Goal: Task Accomplishment & Management: Use online tool/utility

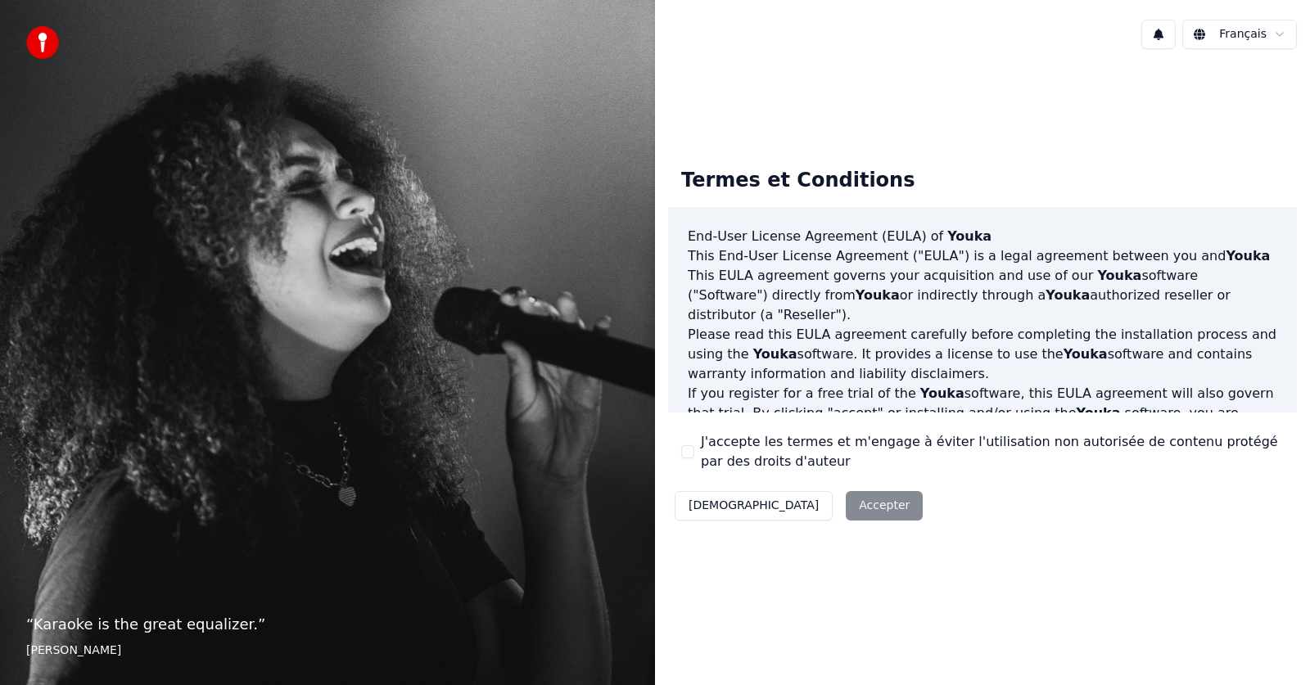
click at [802, 509] on div "Décliner Accepter" at bounding box center [798, 506] width 261 height 43
click at [879, 569] on div "Termes et Conditions End-User License Agreement ([PERSON_NAME]) of Youka This E…" at bounding box center [982, 341] width 655 height 558
click at [793, 510] on div "Décliner Accepter" at bounding box center [798, 506] width 261 height 43
click at [691, 450] on button "J'accepte les termes et m'engage à éviter l'utilisation non autorisée de conten…" at bounding box center [687, 451] width 13 height 13
click at [846, 497] on button "Accepter" at bounding box center [884, 505] width 77 height 29
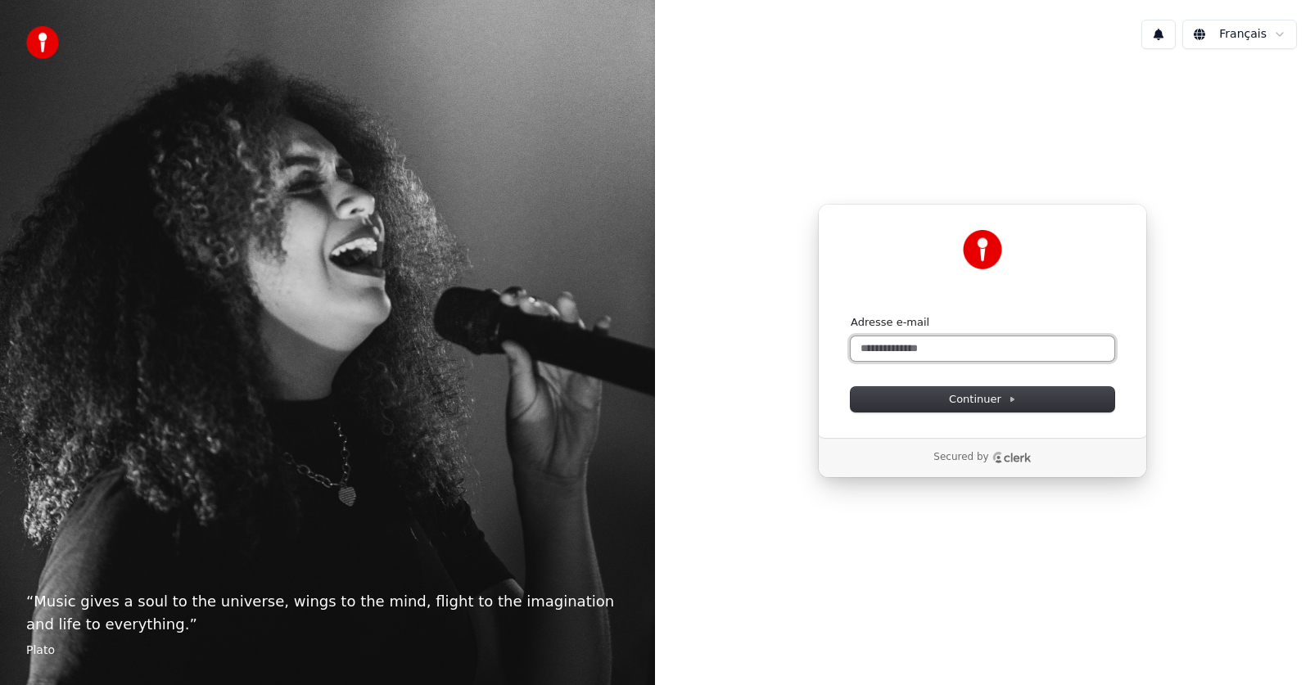
click at [865, 352] on input "Adresse e-mail" at bounding box center [983, 349] width 264 height 25
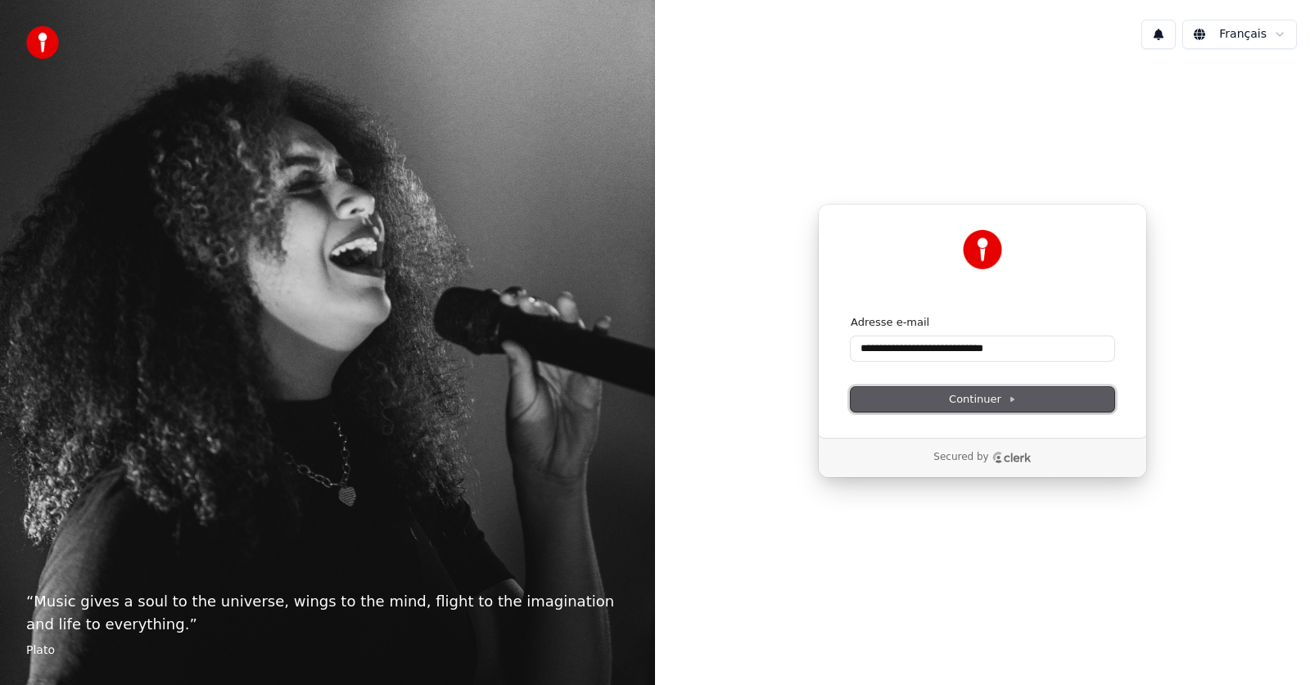
click at [941, 398] on button "Continuer" at bounding box center [983, 399] width 264 height 25
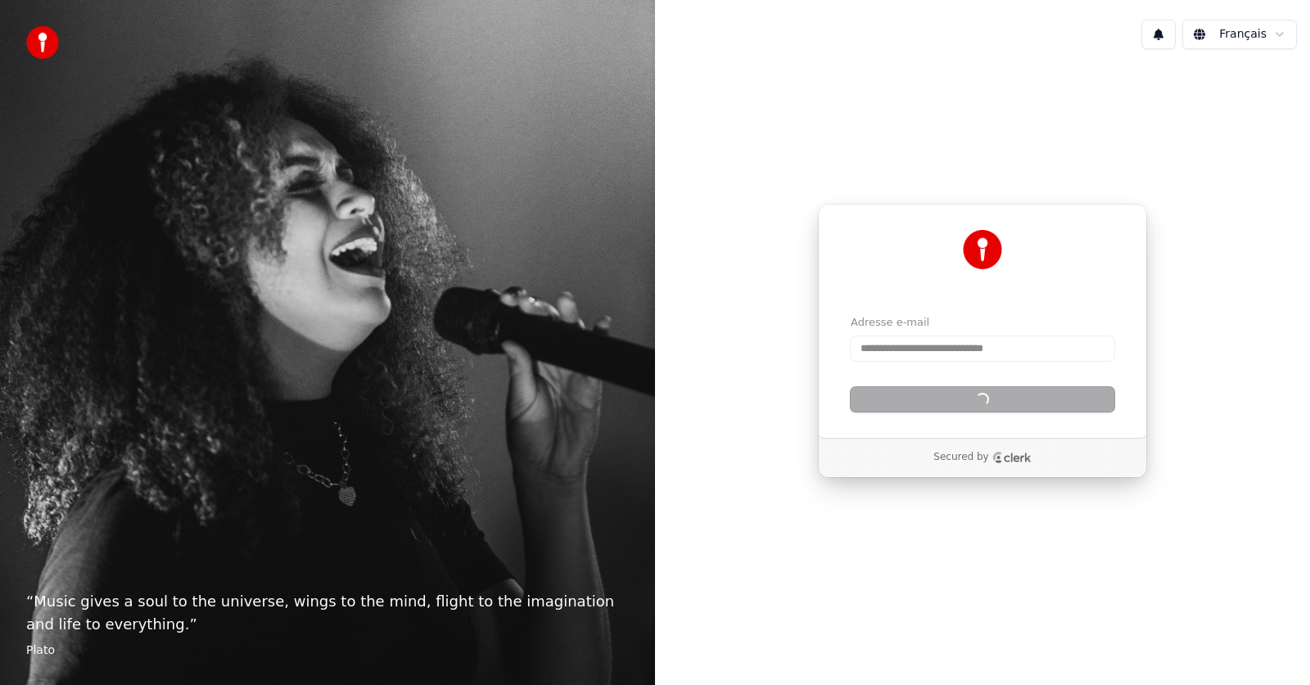
type input "**********"
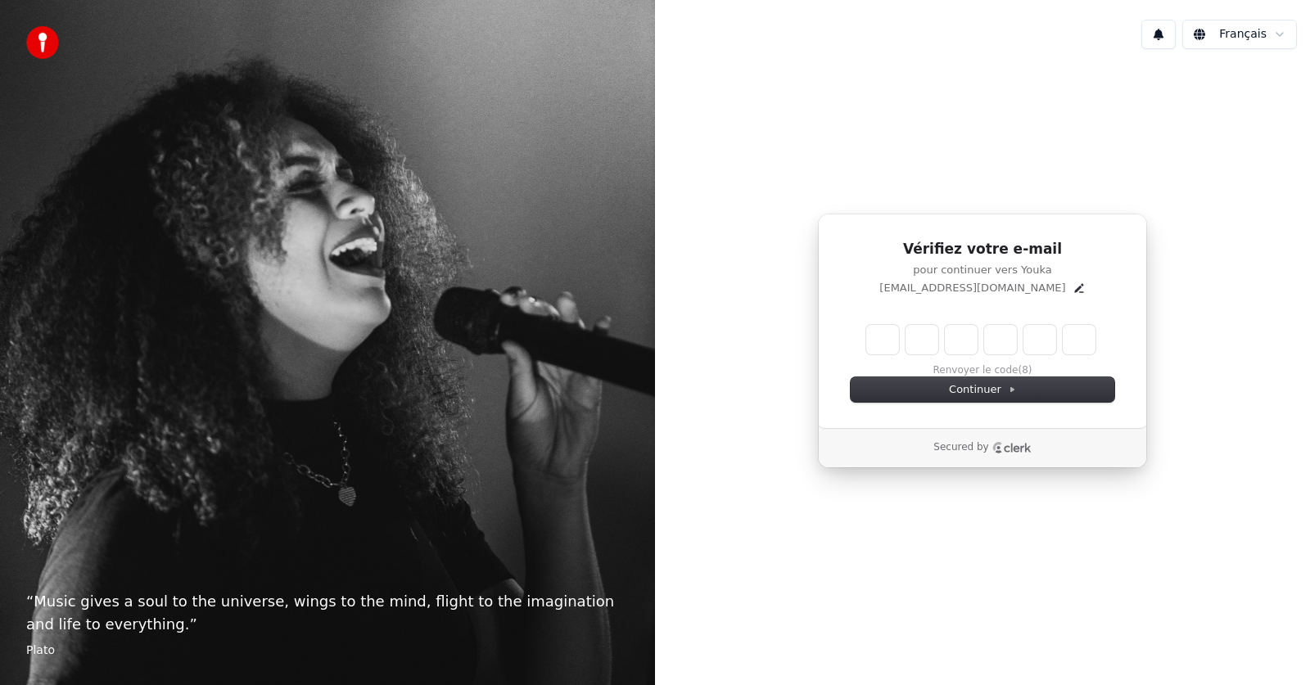
type input "*"
type input "**"
type input "*"
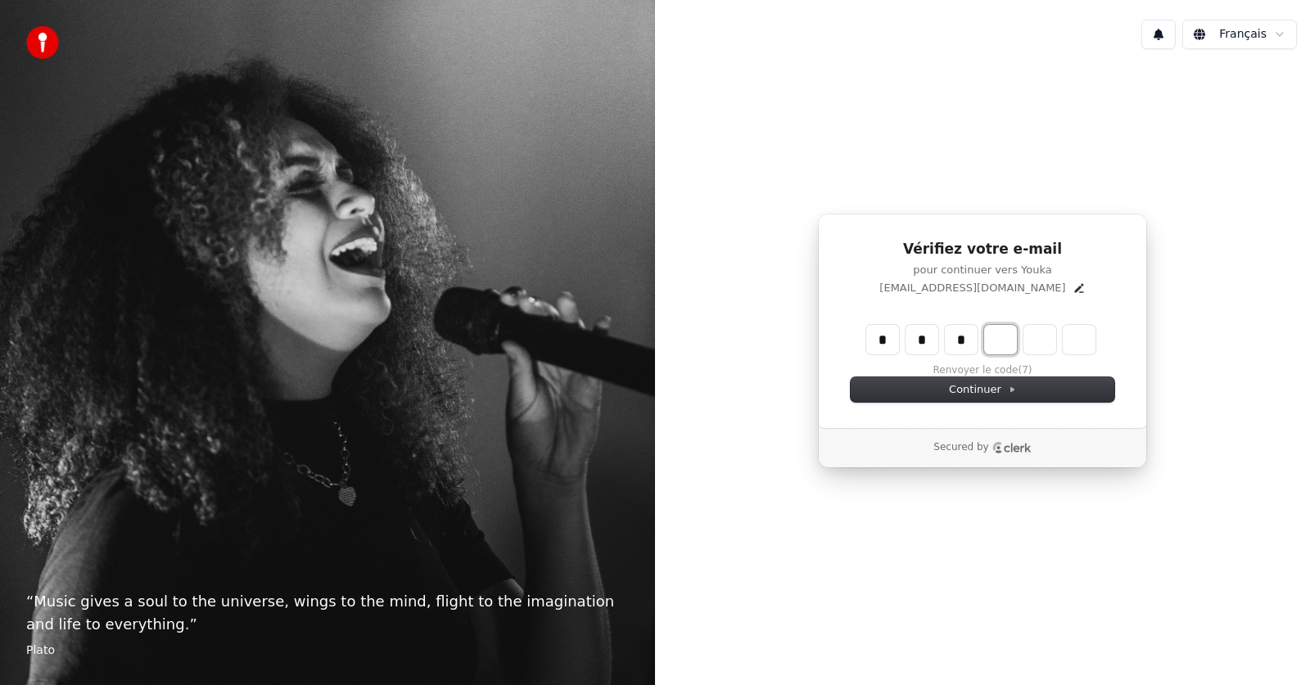
type input "***"
type input "*"
type input "****"
type input "*"
type input "******"
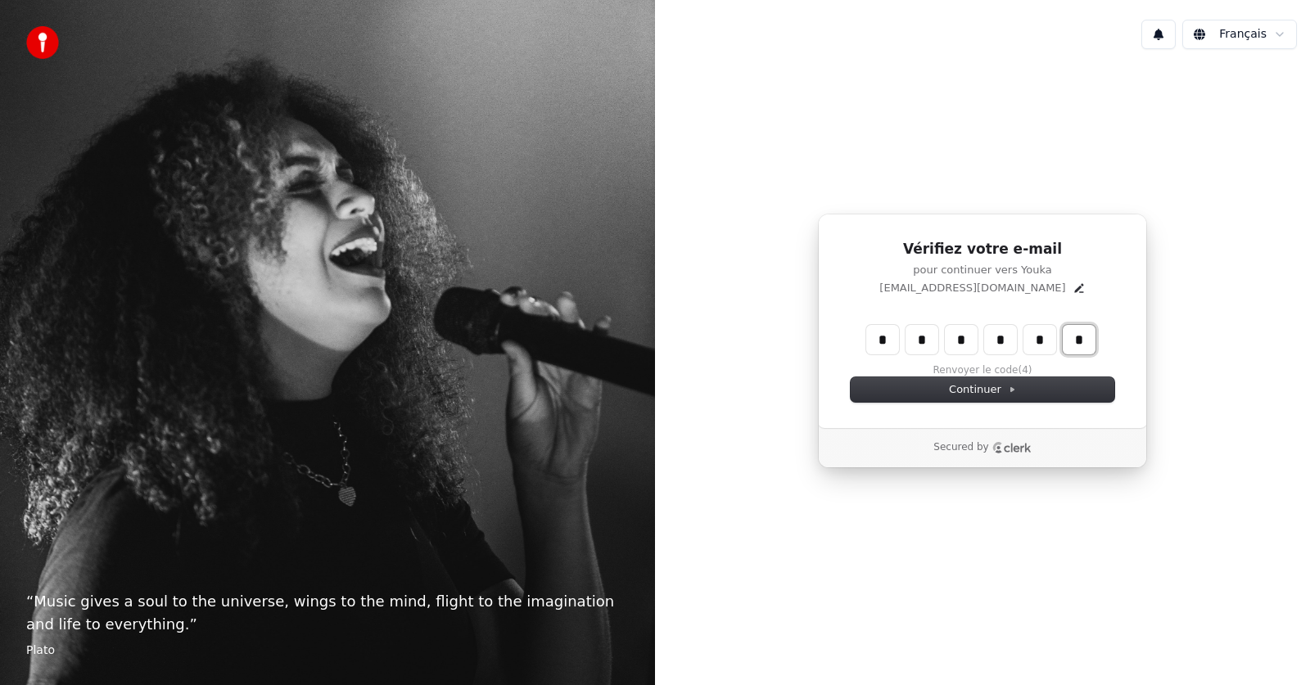
type input "*"
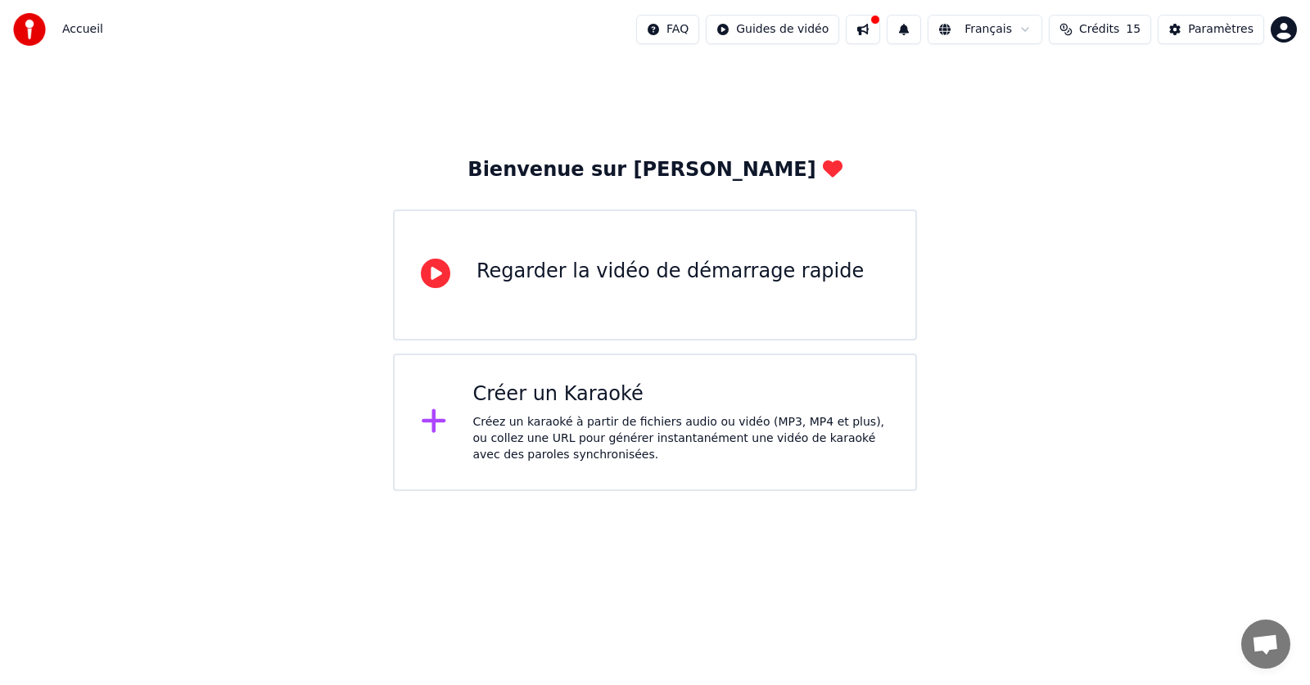
click at [594, 409] on div "Créer un Karaoké Créez un karaoké à partir de fichiers audio ou vidéo (MP3, MP4…" at bounding box center [681, 423] width 417 height 82
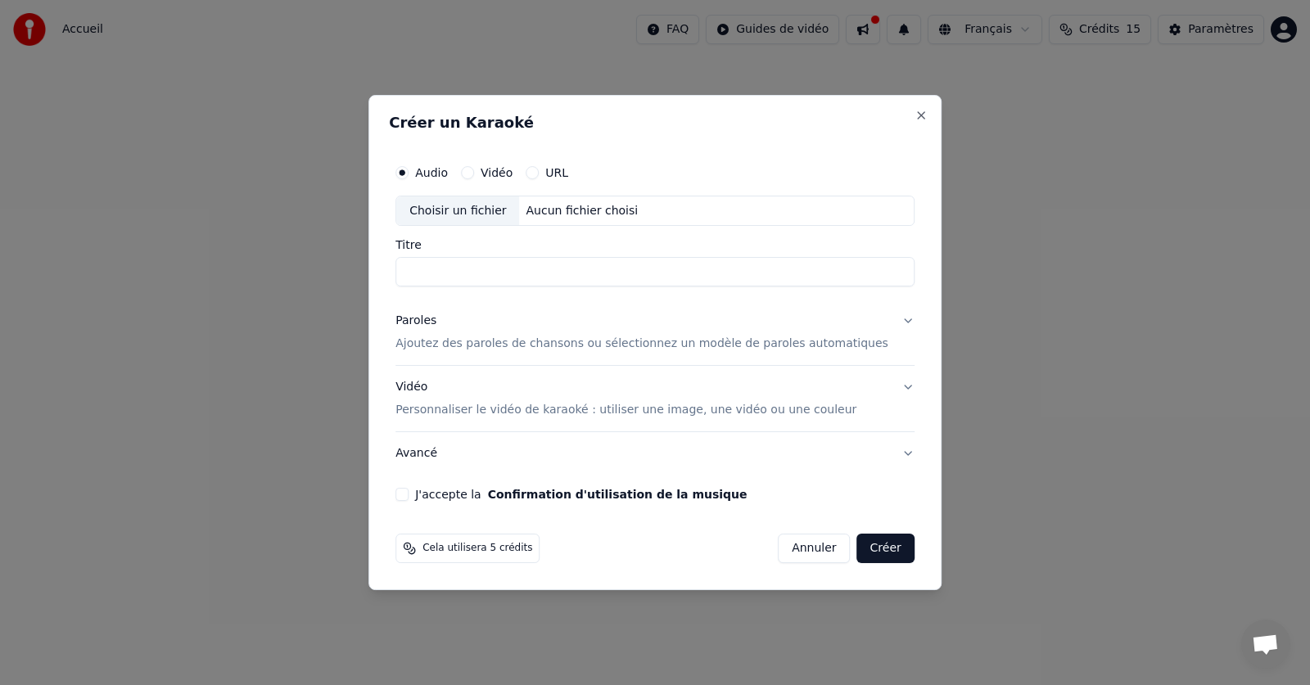
click at [529, 273] on input "Titre" at bounding box center [654, 272] width 519 height 29
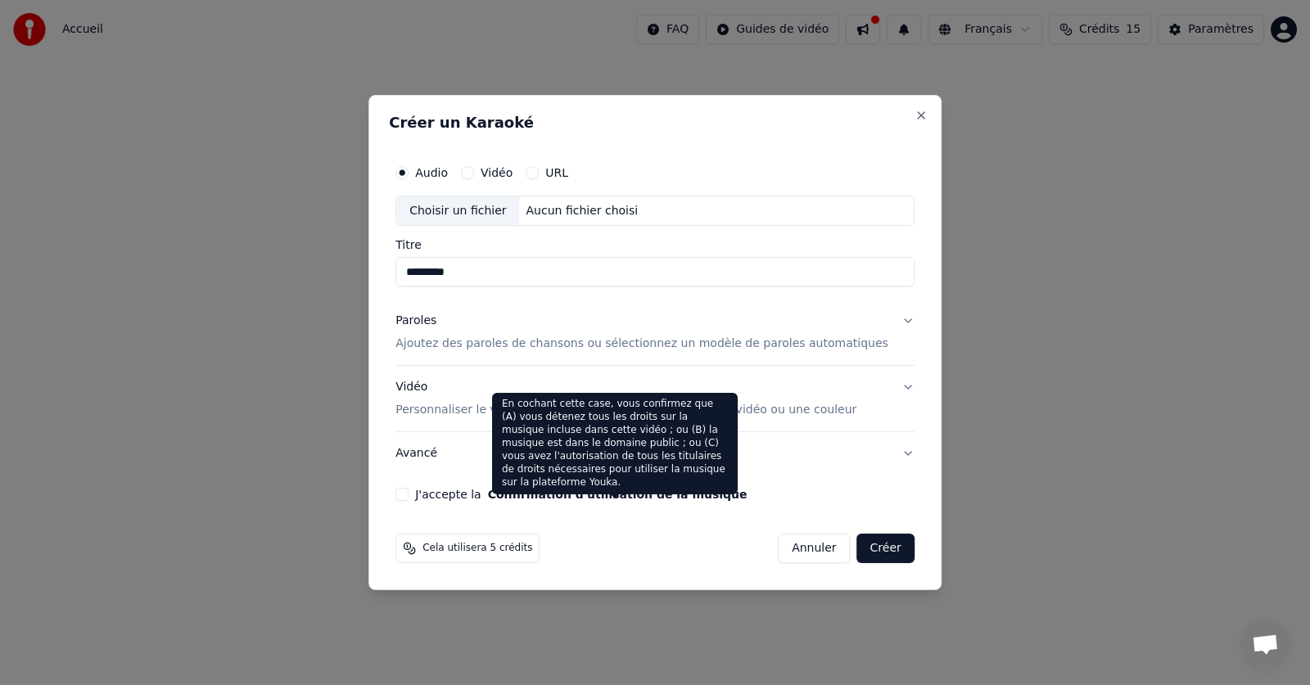
type input "*********"
click at [409, 490] on button "J'accepte la Confirmation d'utilisation de la musique" at bounding box center [401, 494] width 13 height 13
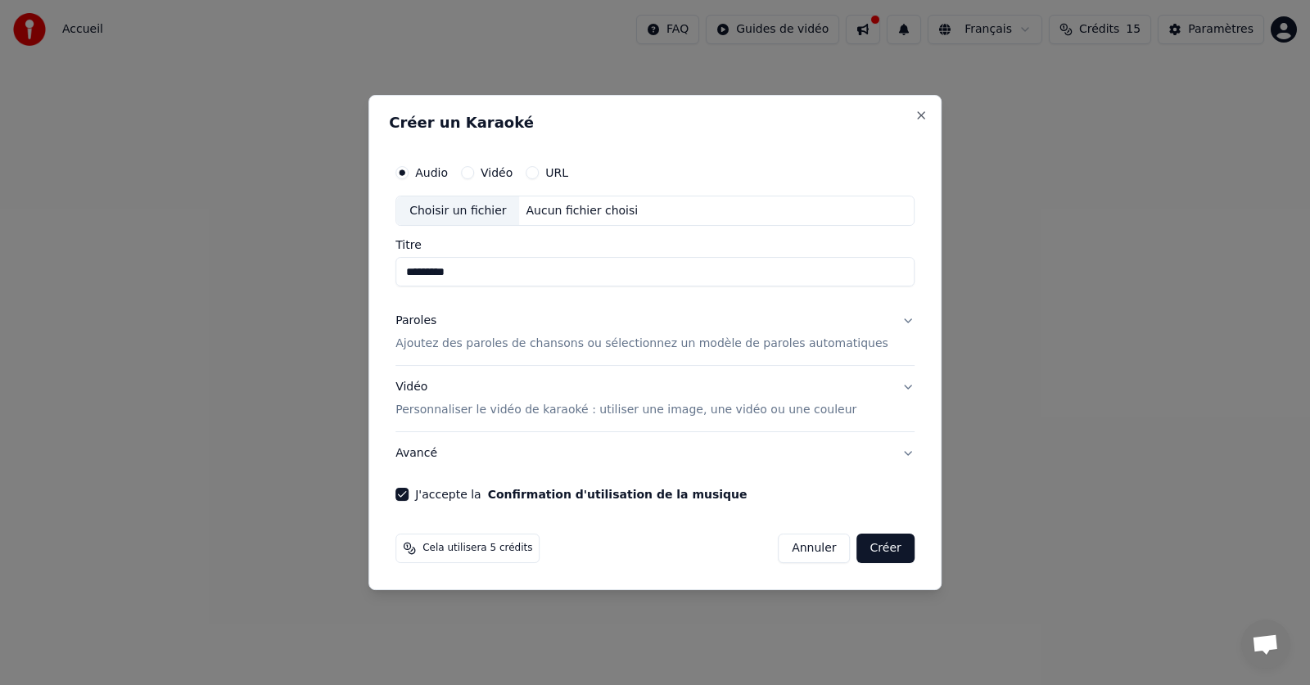
click at [563, 344] on p "Ajoutez des paroles de chansons ou sélectionnez un modèle de paroles automatiqu…" at bounding box center [641, 345] width 493 height 16
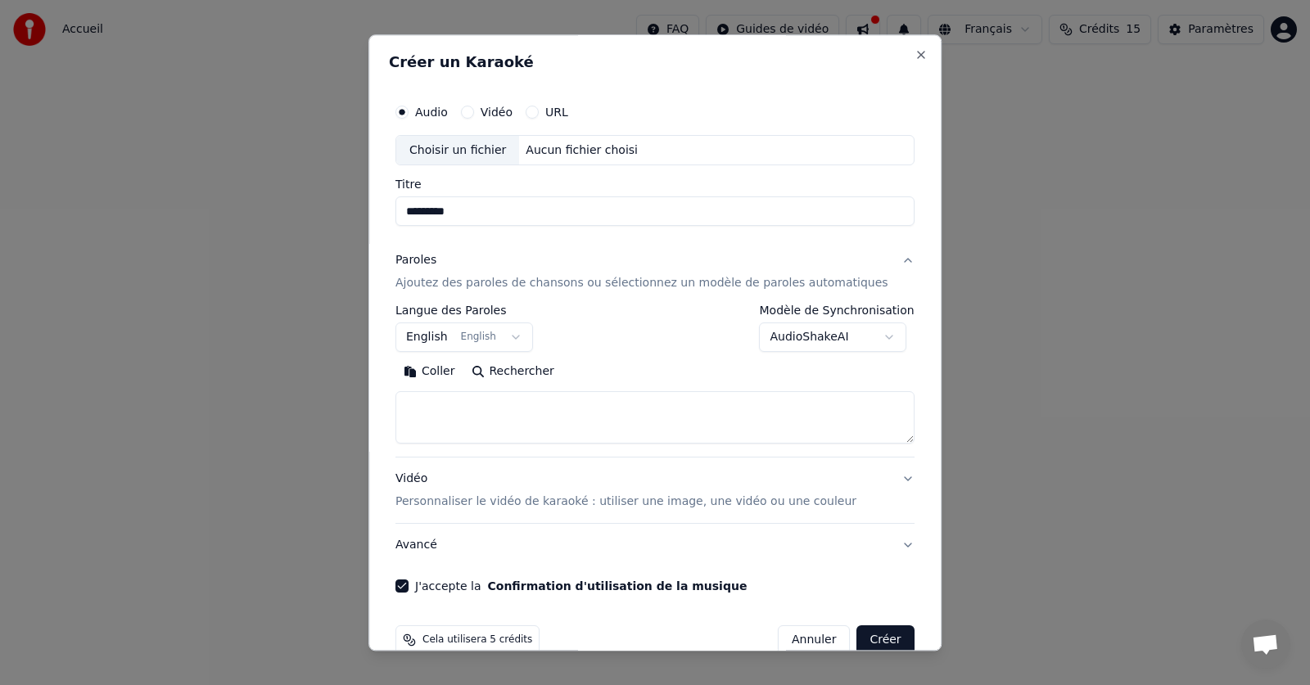
click at [436, 375] on button "Coller" at bounding box center [429, 372] width 68 height 26
type textarea "**********"
click at [436, 375] on button "Rechercher" at bounding box center [444, 372] width 99 height 26
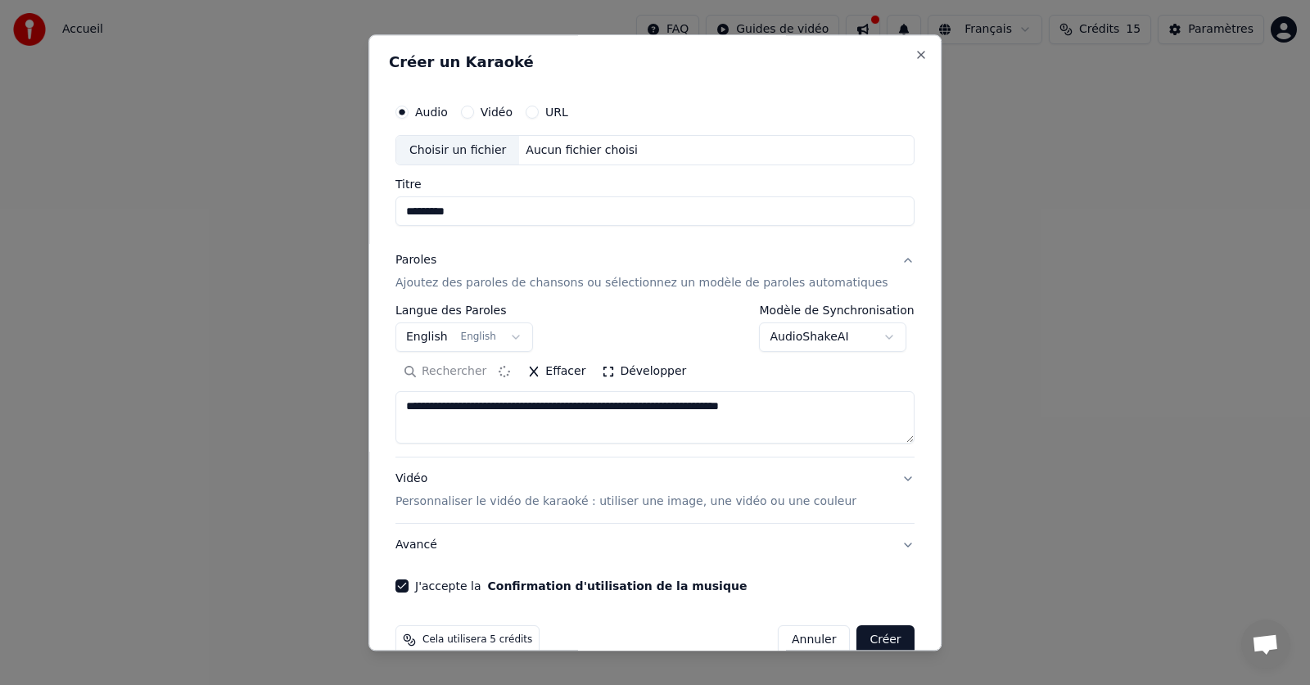
click at [455, 372] on div "Rechercher Effacer Développer" at bounding box center [654, 372] width 519 height 26
click at [861, 640] on button "Créer" at bounding box center [885, 640] width 57 height 29
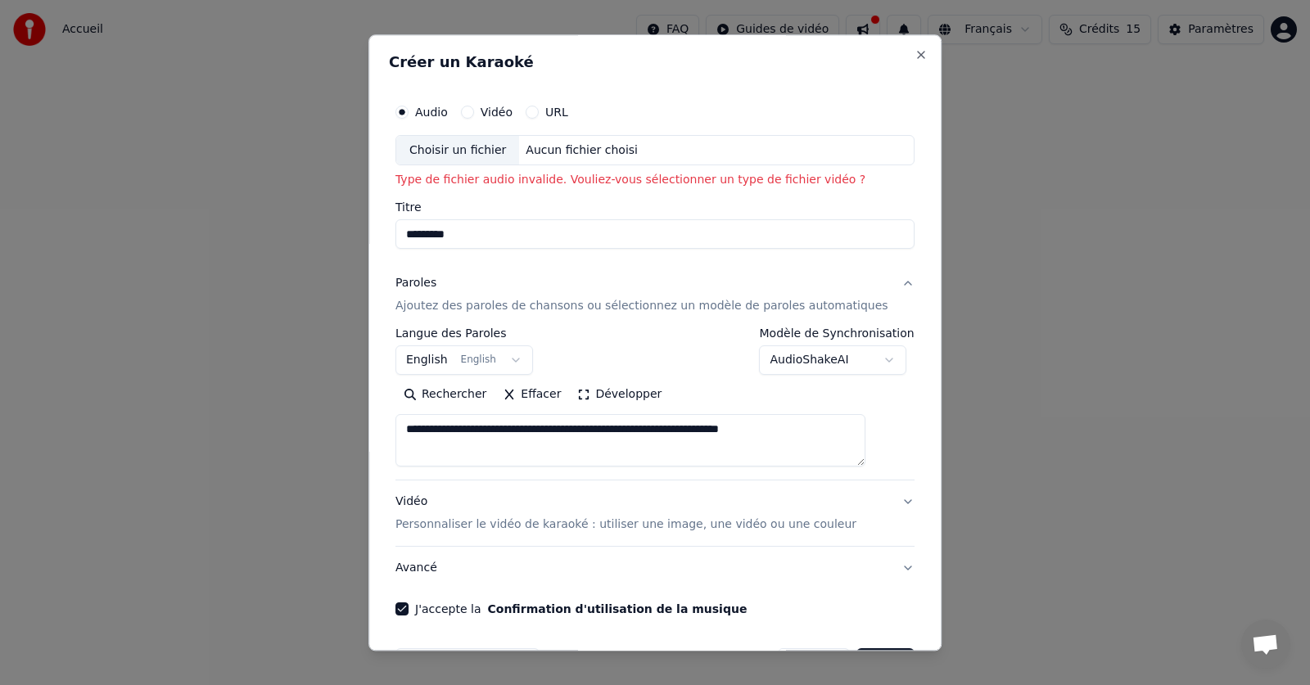
click at [518, 233] on input "*********" at bounding box center [654, 234] width 519 height 29
click at [480, 395] on button "Rechercher" at bounding box center [444, 395] width 99 height 26
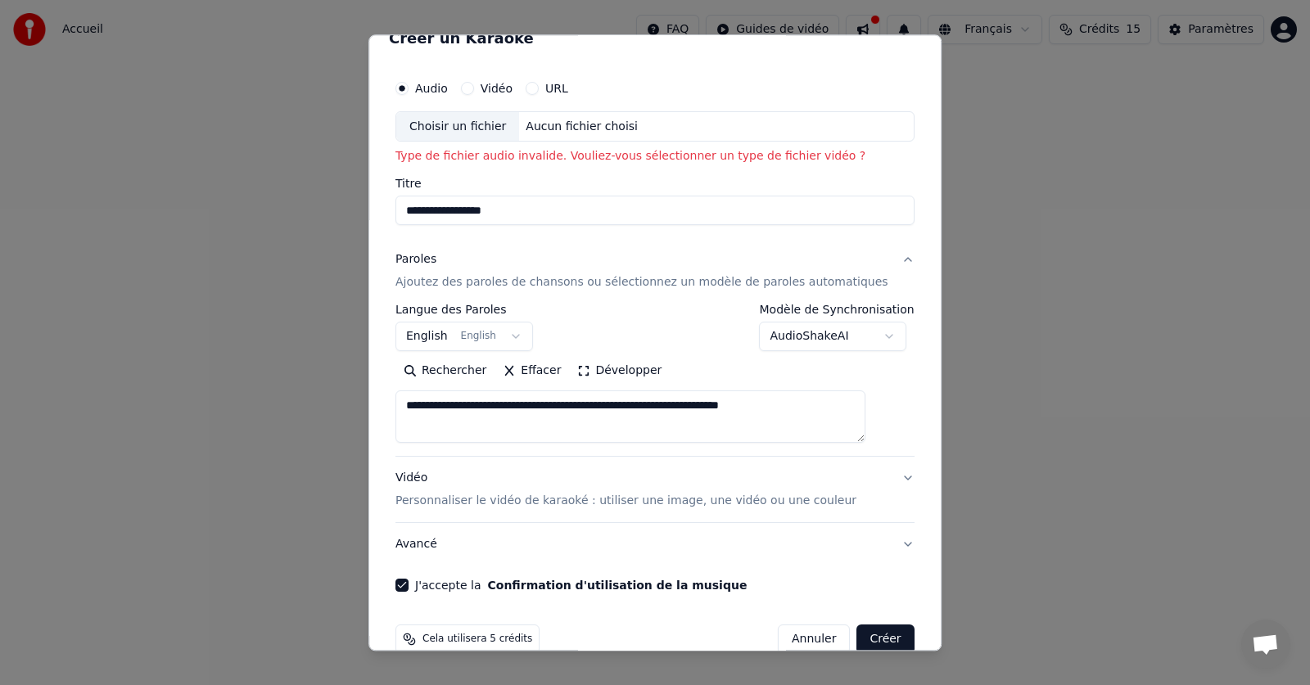
scroll to position [54, 0]
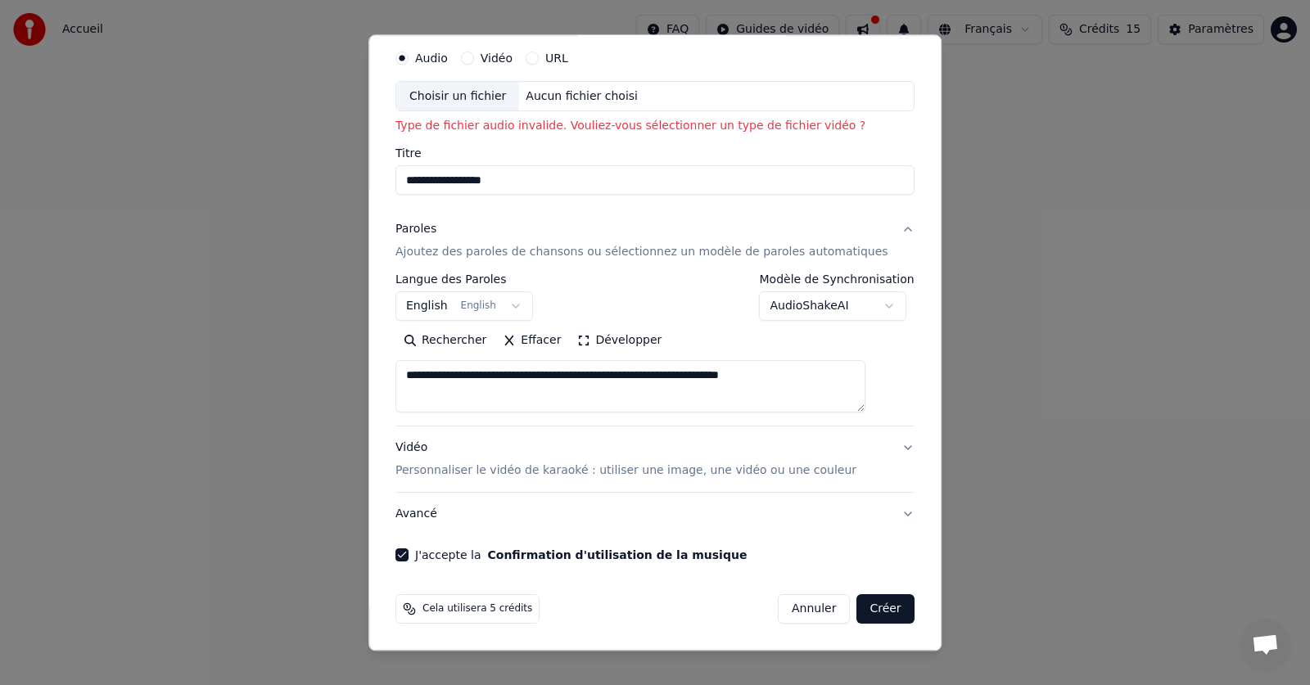
click at [869, 607] on button "Créer" at bounding box center [885, 609] width 57 height 29
click at [536, 184] on input "**********" at bounding box center [654, 180] width 519 height 29
type input "*"
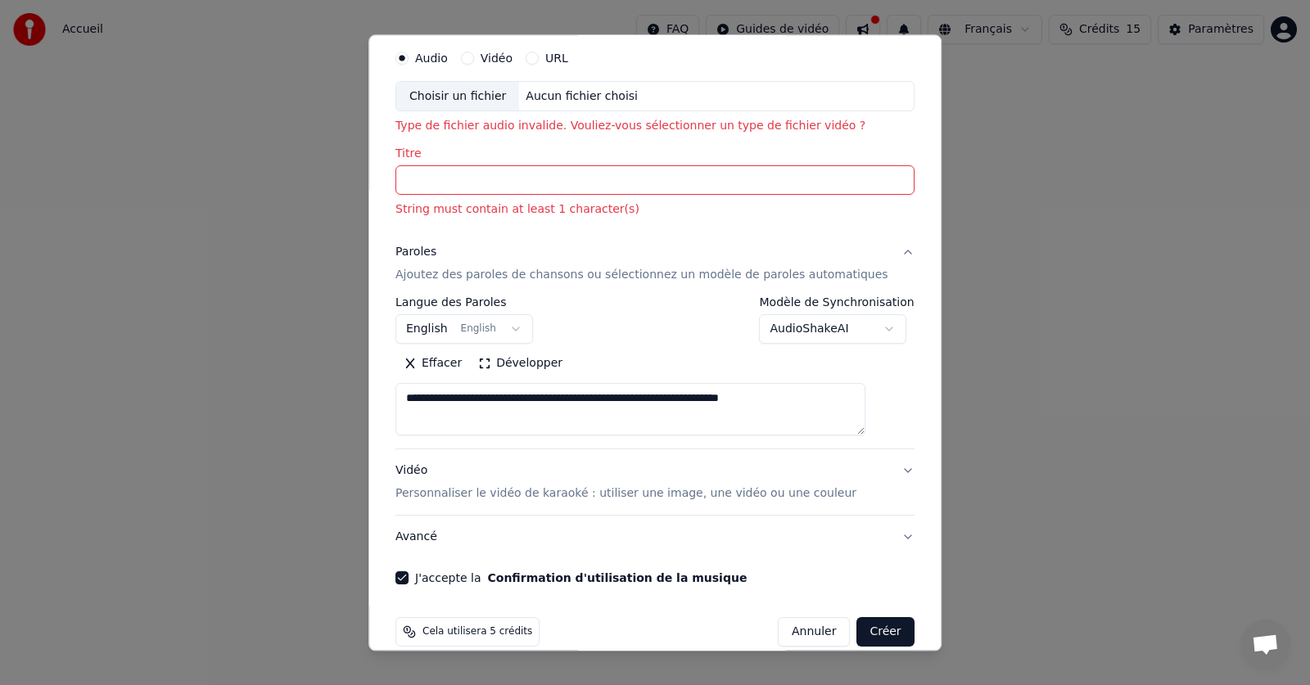
click at [450, 179] on input "Titre" at bounding box center [654, 180] width 519 height 29
click at [524, 332] on button "English English" at bounding box center [464, 329] width 138 height 29
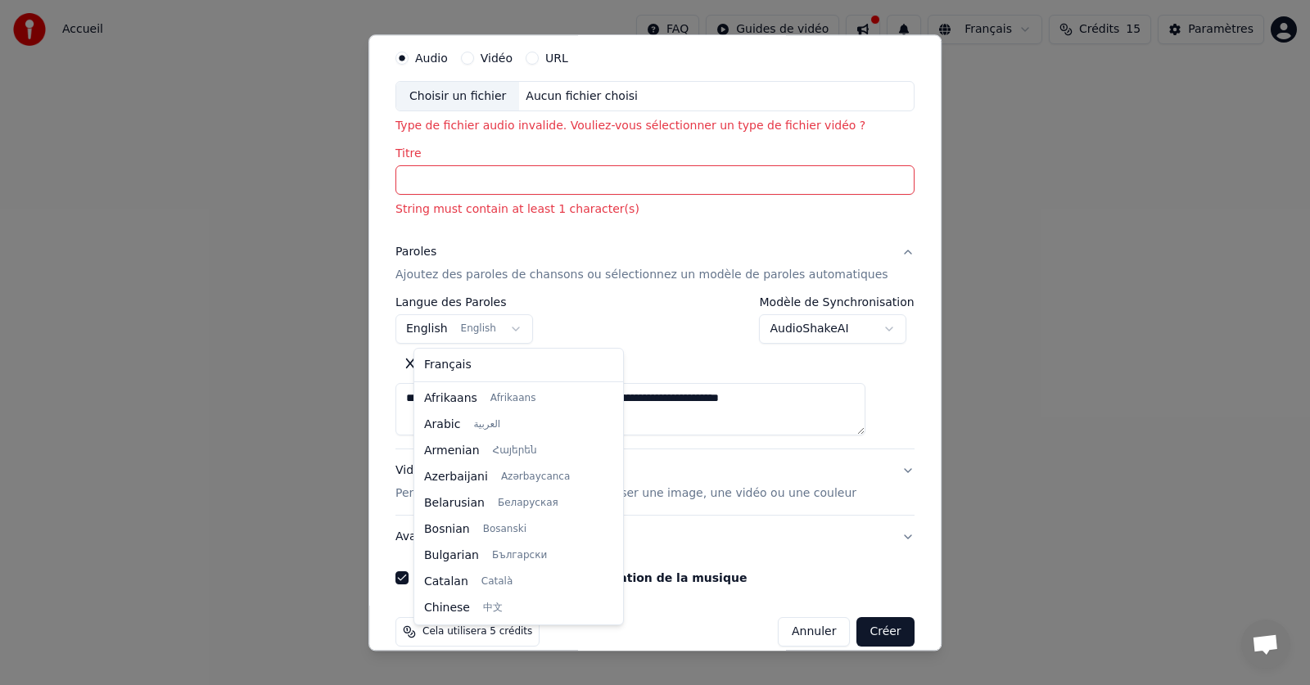
select select "**"
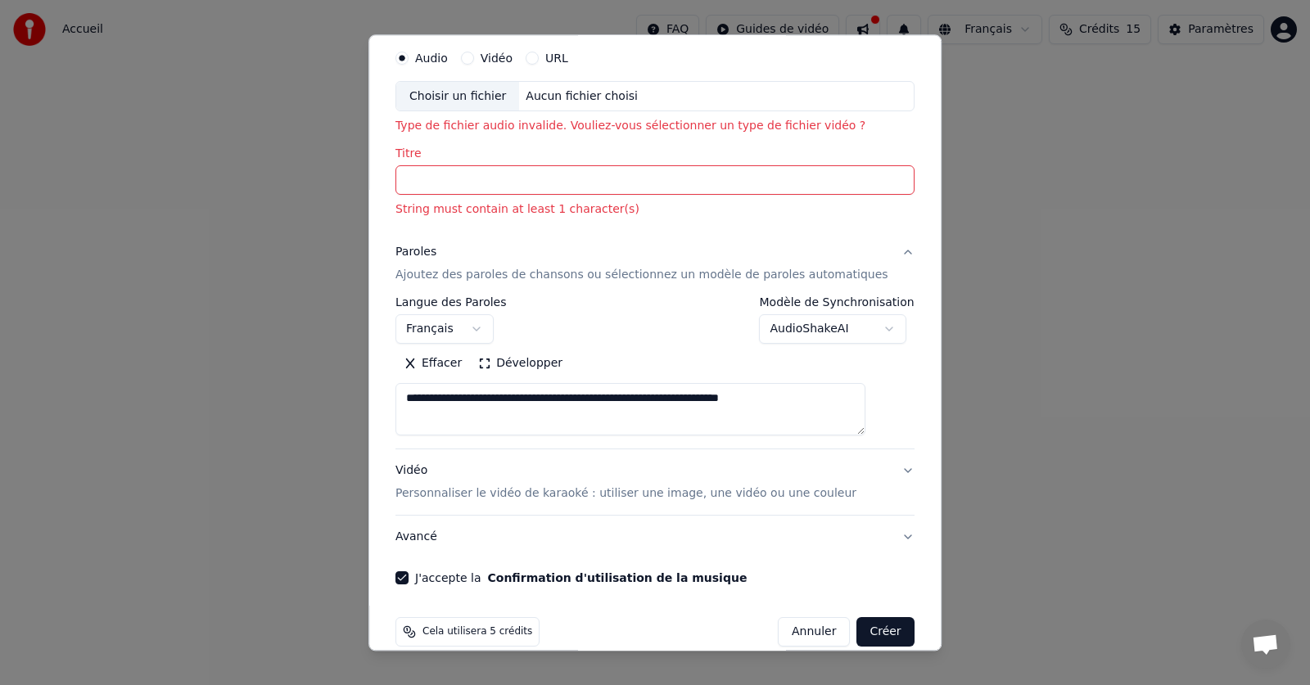
click at [866, 400] on textarea "**********" at bounding box center [630, 410] width 470 height 52
type textarea "*"
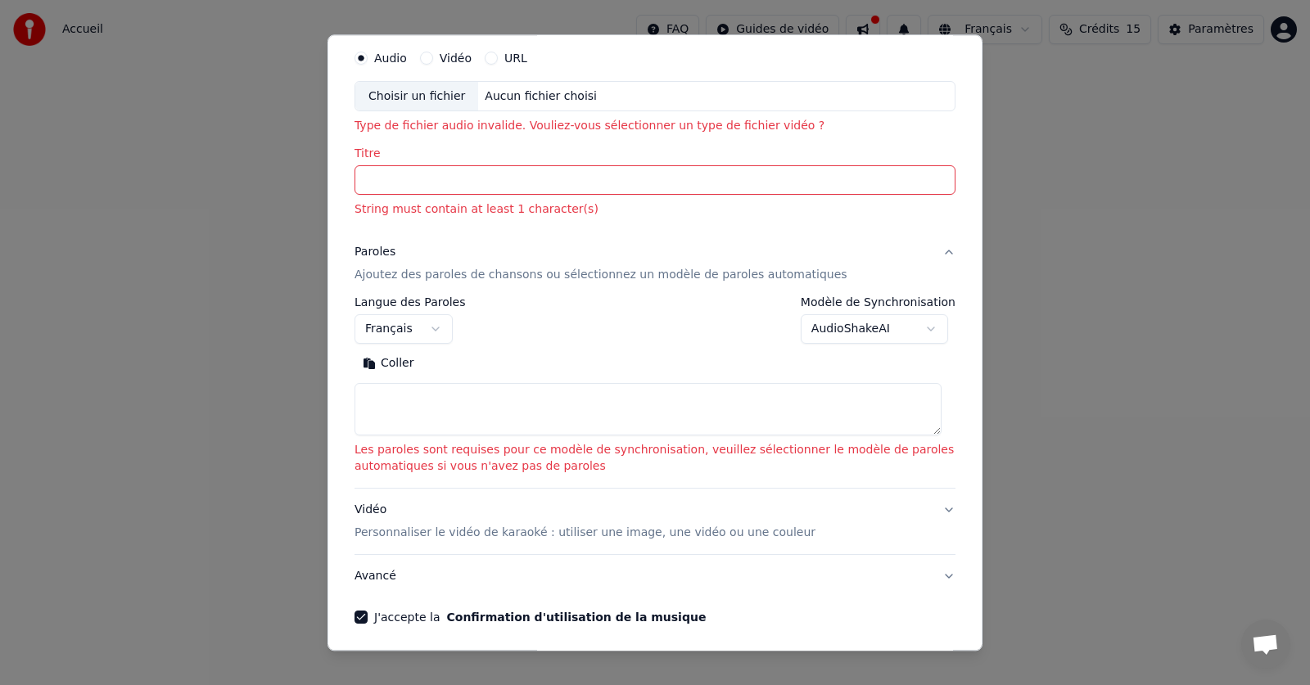
click at [378, 183] on input "Titre" at bounding box center [655, 180] width 601 height 29
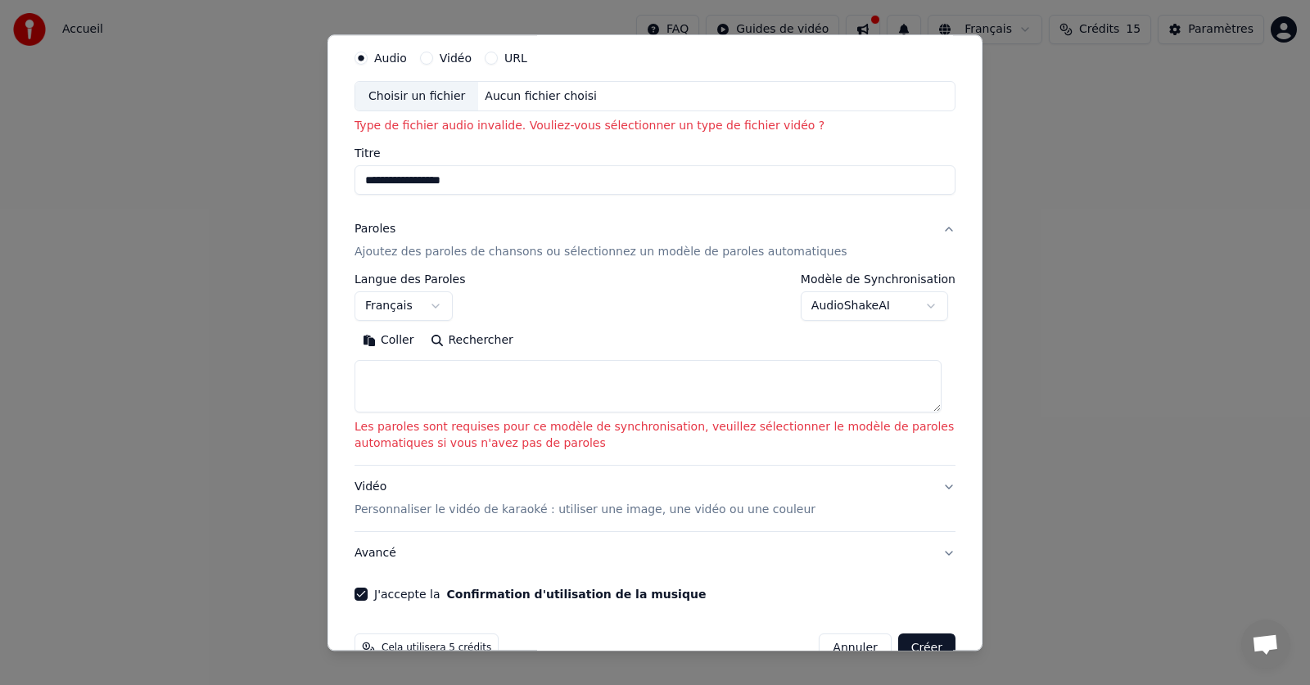
type input "**********"
click at [386, 344] on button "Coller" at bounding box center [389, 341] width 68 height 26
type textarea "**********"
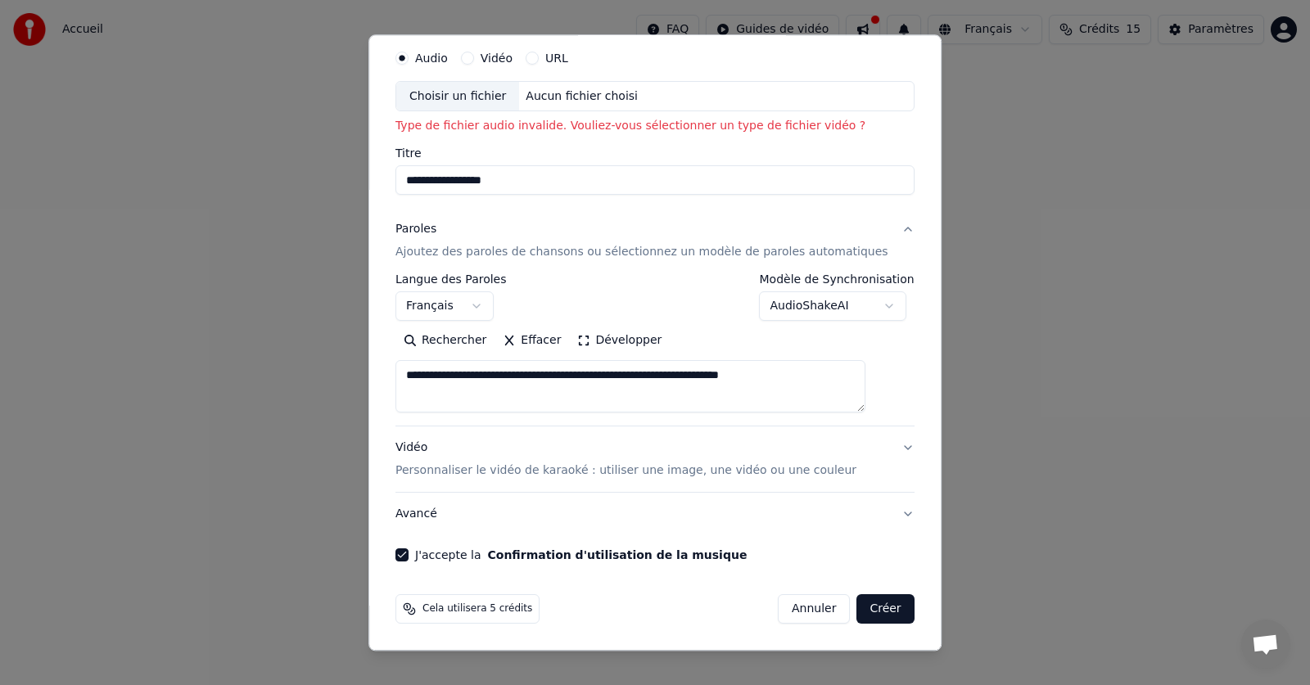
click at [857, 614] on button "Créer" at bounding box center [885, 609] width 57 height 29
select select "**"
click at [539, 56] on button "URL" at bounding box center [532, 58] width 13 height 13
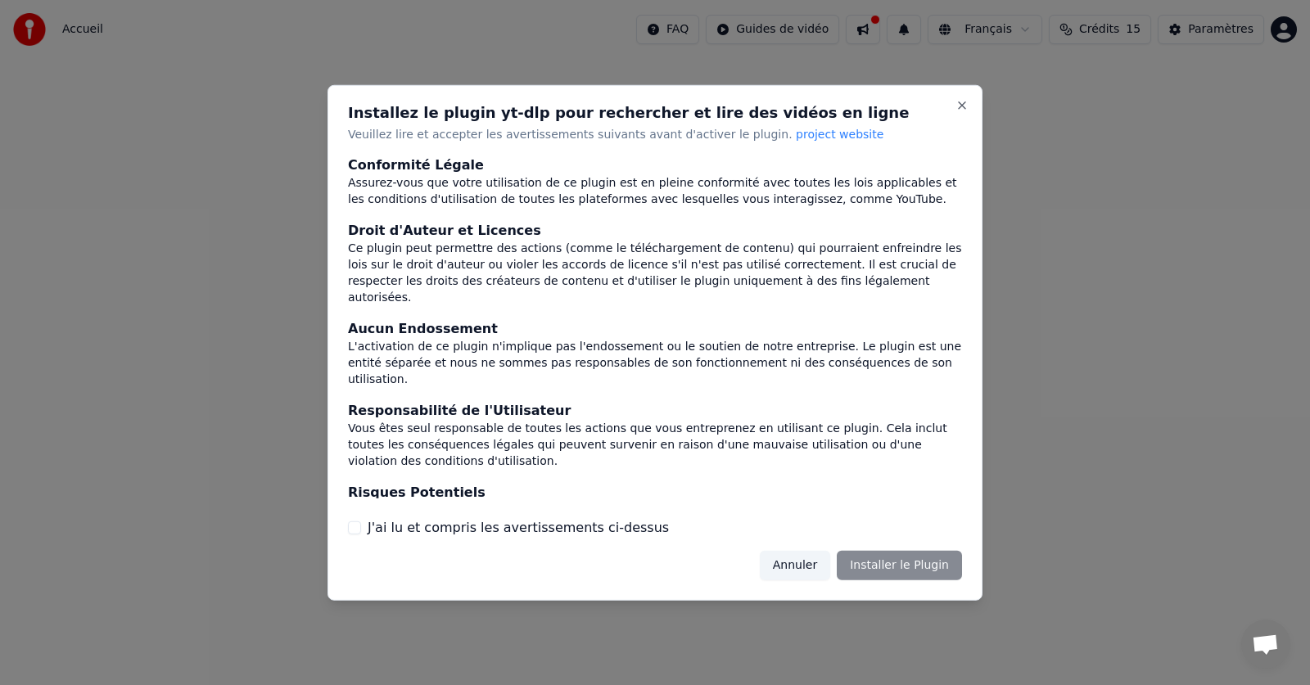
click at [806, 556] on button "Annuler" at bounding box center [795, 565] width 70 height 29
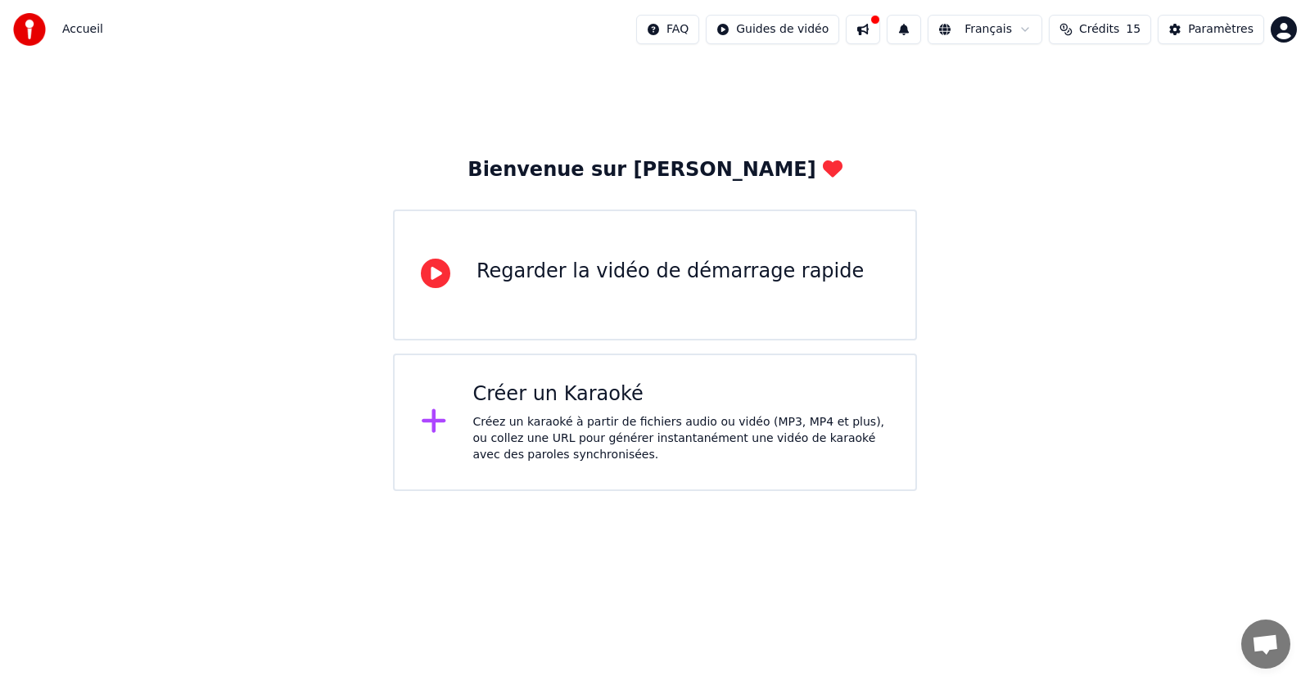
click at [581, 431] on div "Créez un karaoké à partir de fichiers audio ou vidéo (MP3, MP4 et plus), ou col…" at bounding box center [681, 438] width 417 height 49
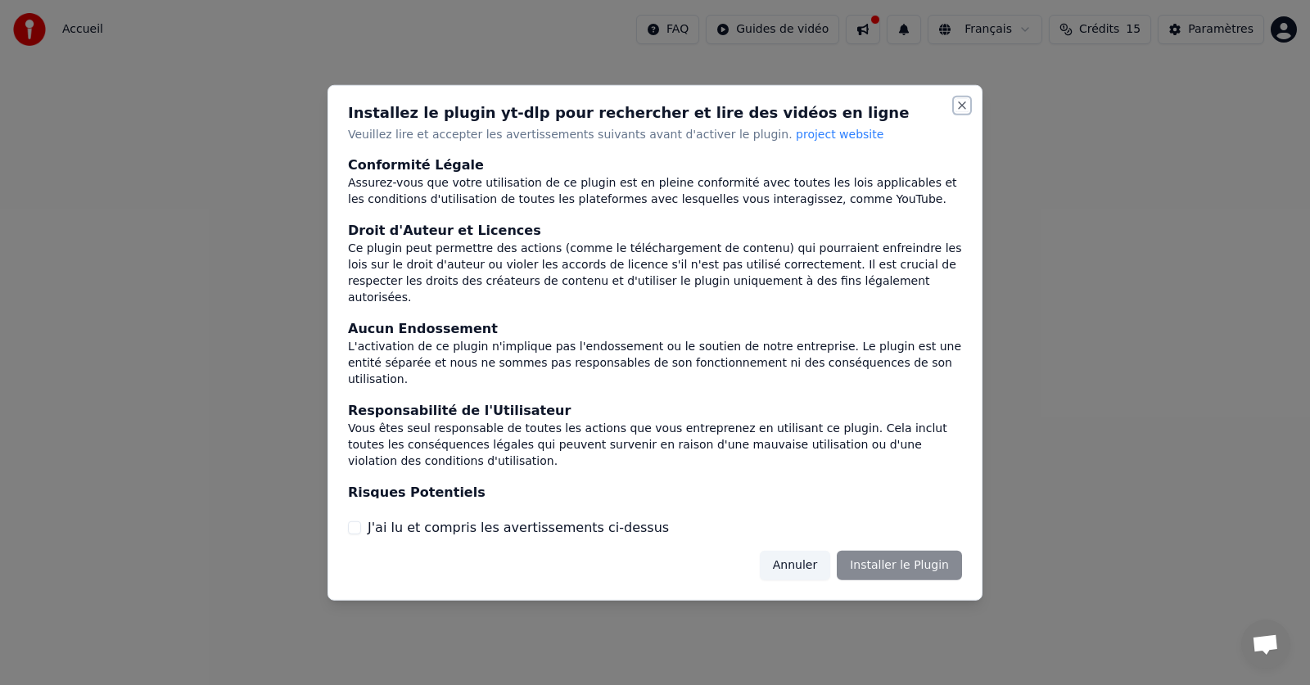
click at [964, 103] on button "Close" at bounding box center [962, 104] width 13 height 13
click at [960, 106] on button "Close" at bounding box center [962, 104] width 13 height 13
click at [961, 106] on button "Close" at bounding box center [962, 104] width 13 height 13
click at [359, 525] on button "J'ai lu et compris les avertissements ci-dessus" at bounding box center [354, 528] width 13 height 13
click at [825, 566] on button "Annuler" at bounding box center [795, 565] width 70 height 29
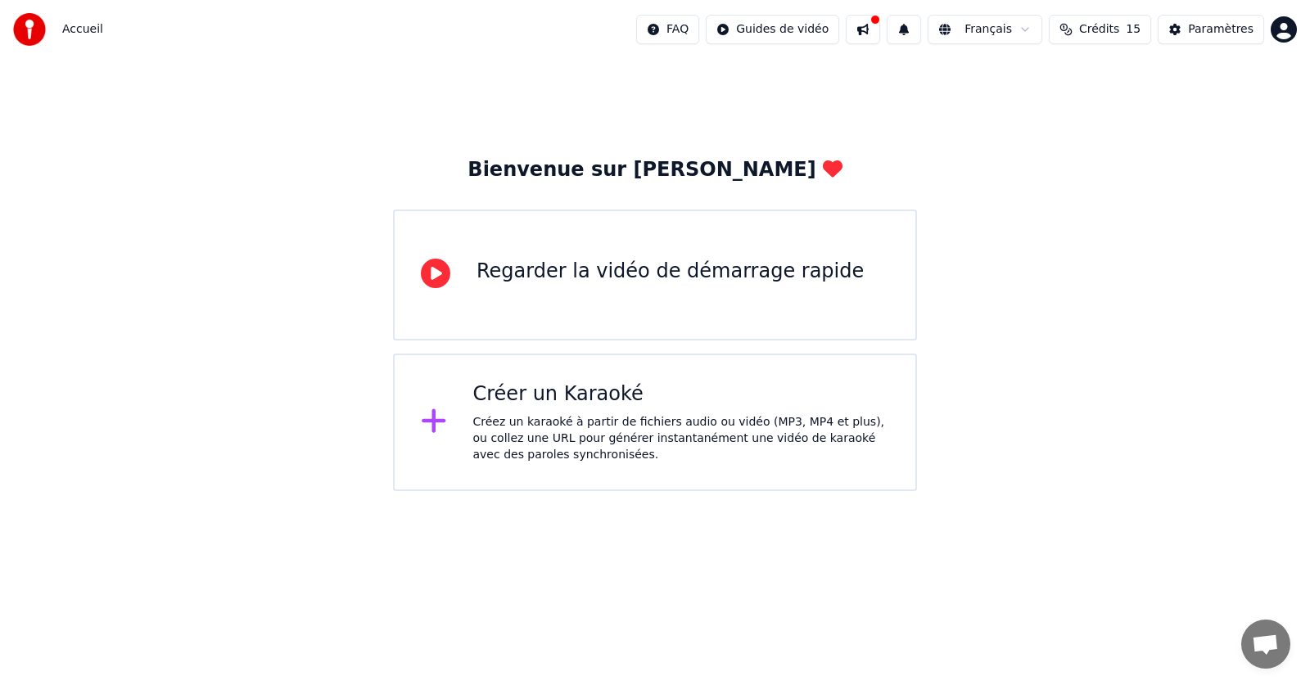
click at [582, 405] on div "Créer un Karaoké" at bounding box center [681, 395] width 417 height 26
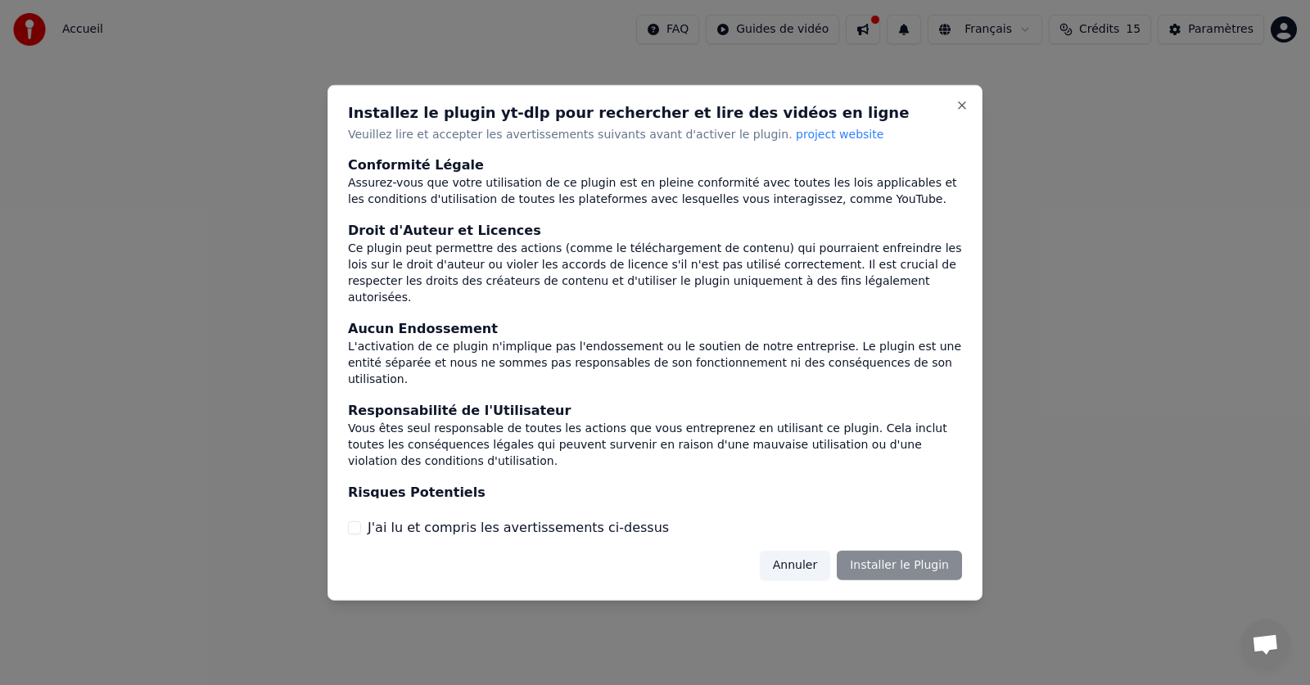
click at [820, 569] on button "Annuler" at bounding box center [795, 565] width 70 height 29
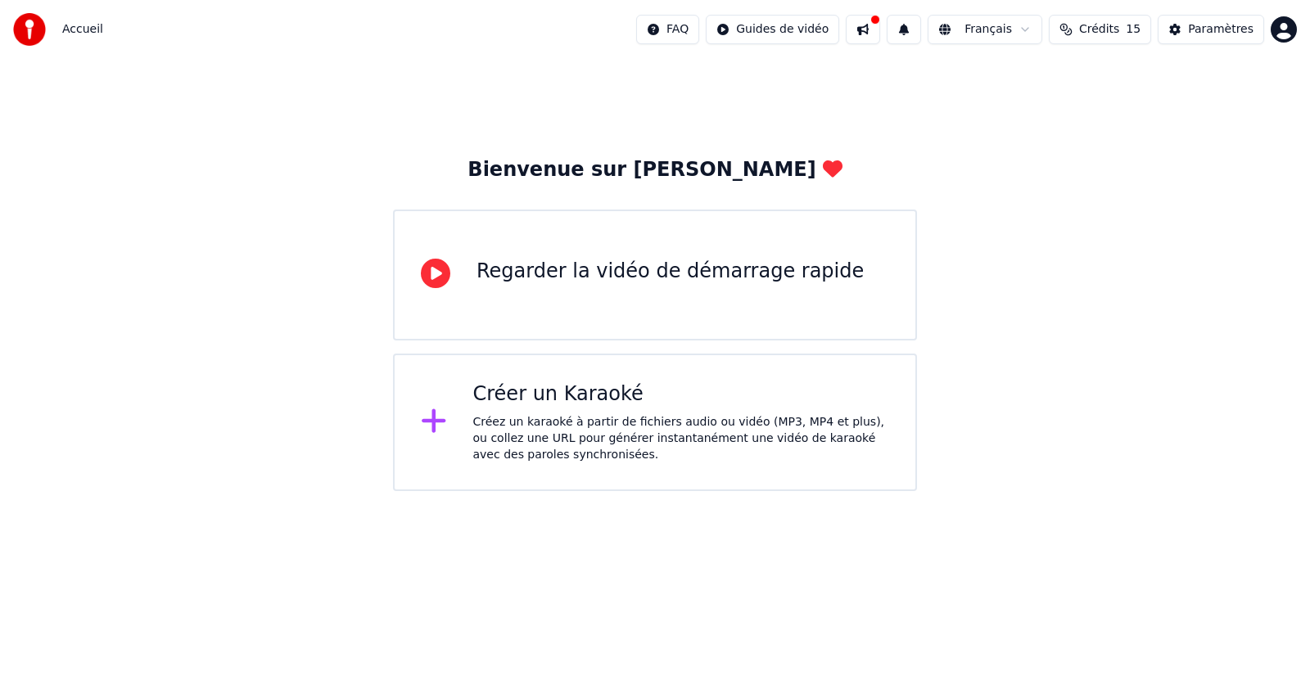
click at [689, 434] on div "Créez un karaoké à partir de fichiers audio ou vidéo (MP3, MP4 et plus), ou col…" at bounding box center [681, 438] width 417 height 49
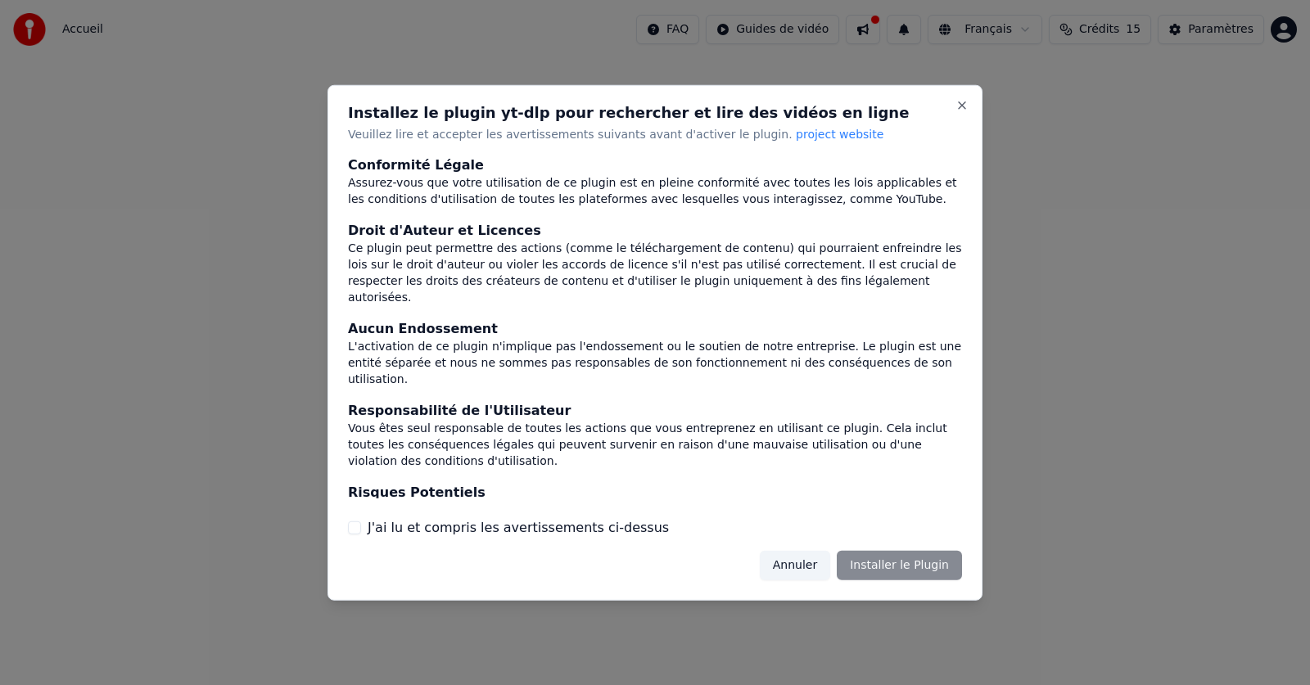
click at [359, 527] on button "J'ai lu et compris les avertissements ci-dessus" at bounding box center [354, 528] width 13 height 13
click at [908, 561] on button "Installer le Plugin" at bounding box center [899, 565] width 125 height 29
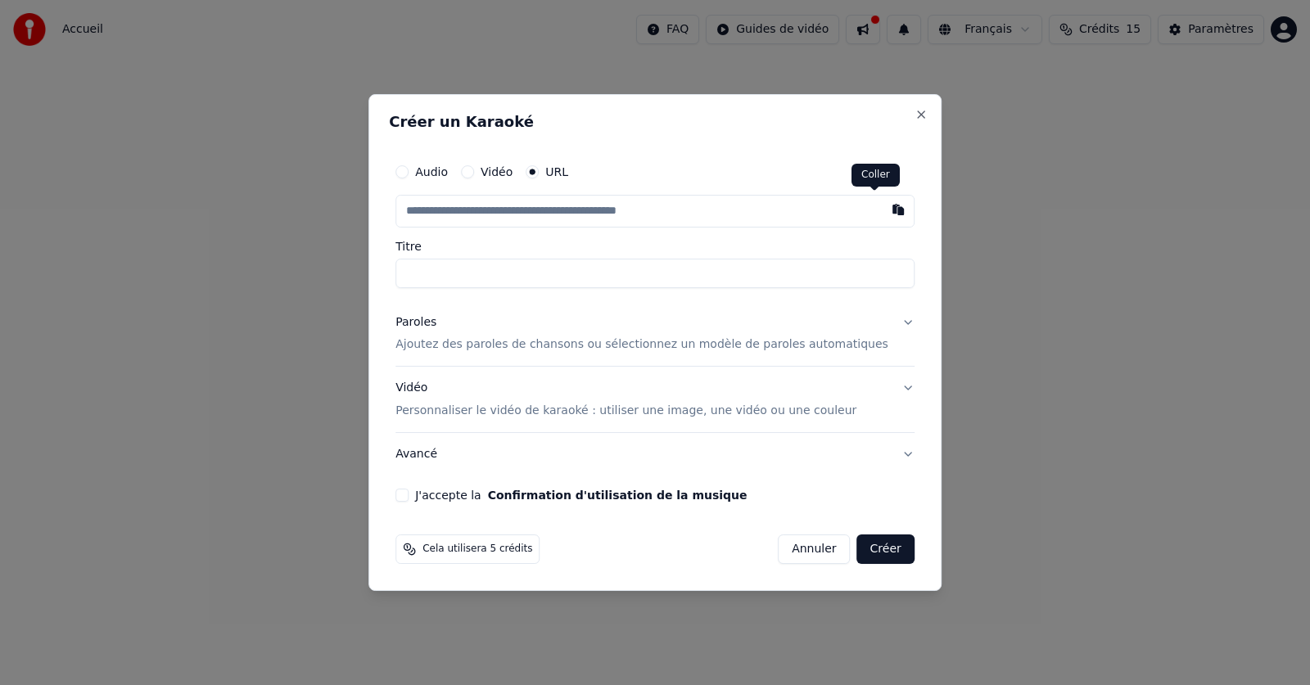
click at [882, 210] on button "button" at bounding box center [898, 209] width 33 height 29
type input "**********"
click at [530, 278] on input "Titre" at bounding box center [654, 273] width 519 height 29
type input "**********"
click at [409, 494] on button "J'accepte la Confirmation d'utilisation de la musique" at bounding box center [401, 495] width 13 height 13
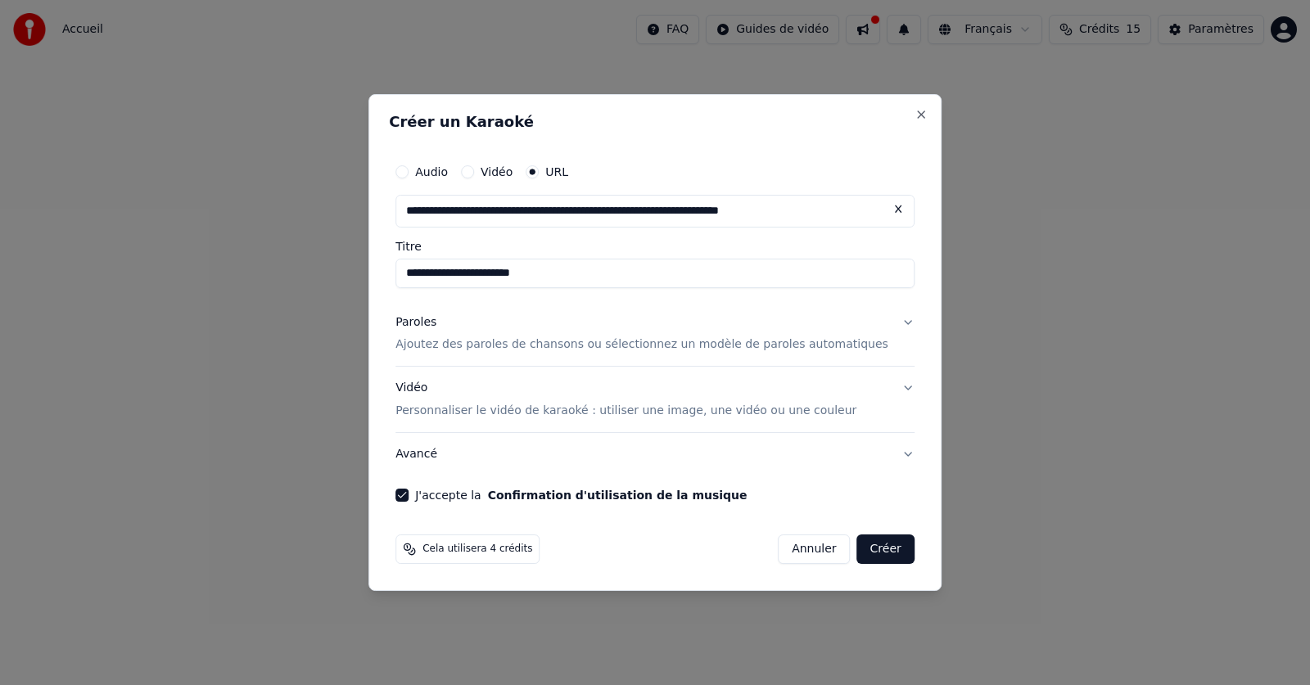
click at [863, 549] on button "Créer" at bounding box center [885, 549] width 57 height 29
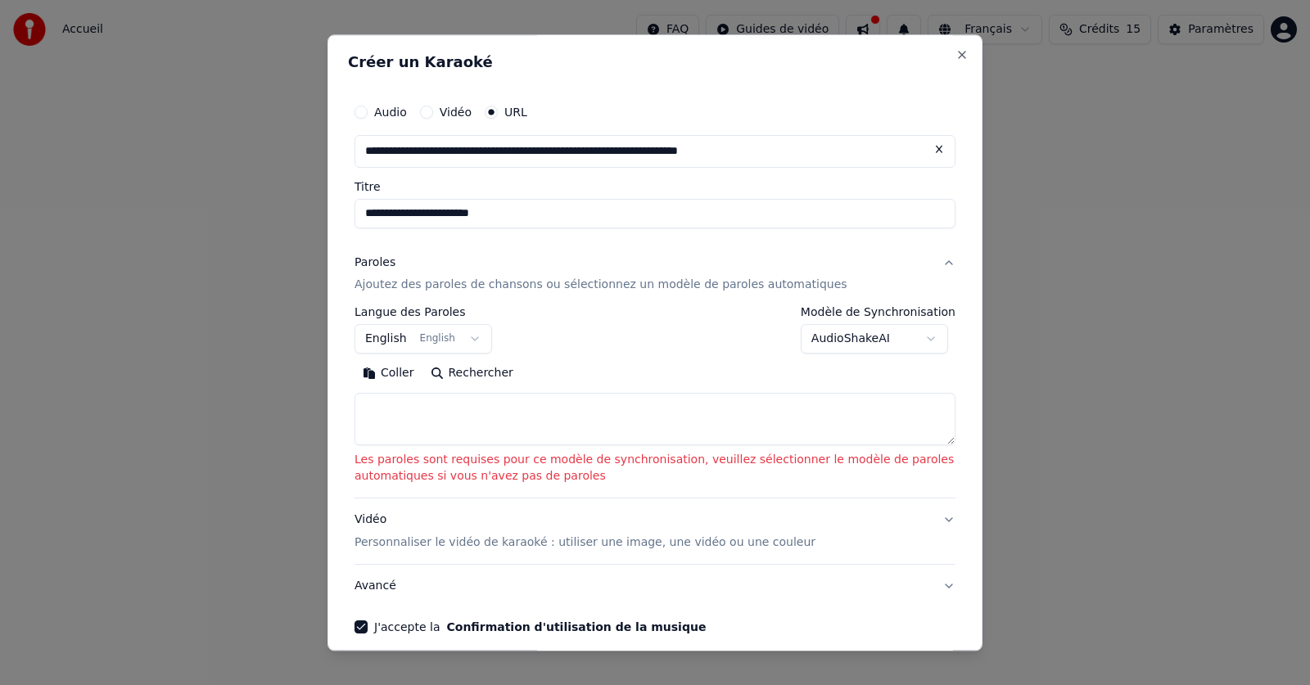
click at [466, 336] on button "English English" at bounding box center [424, 339] width 138 height 29
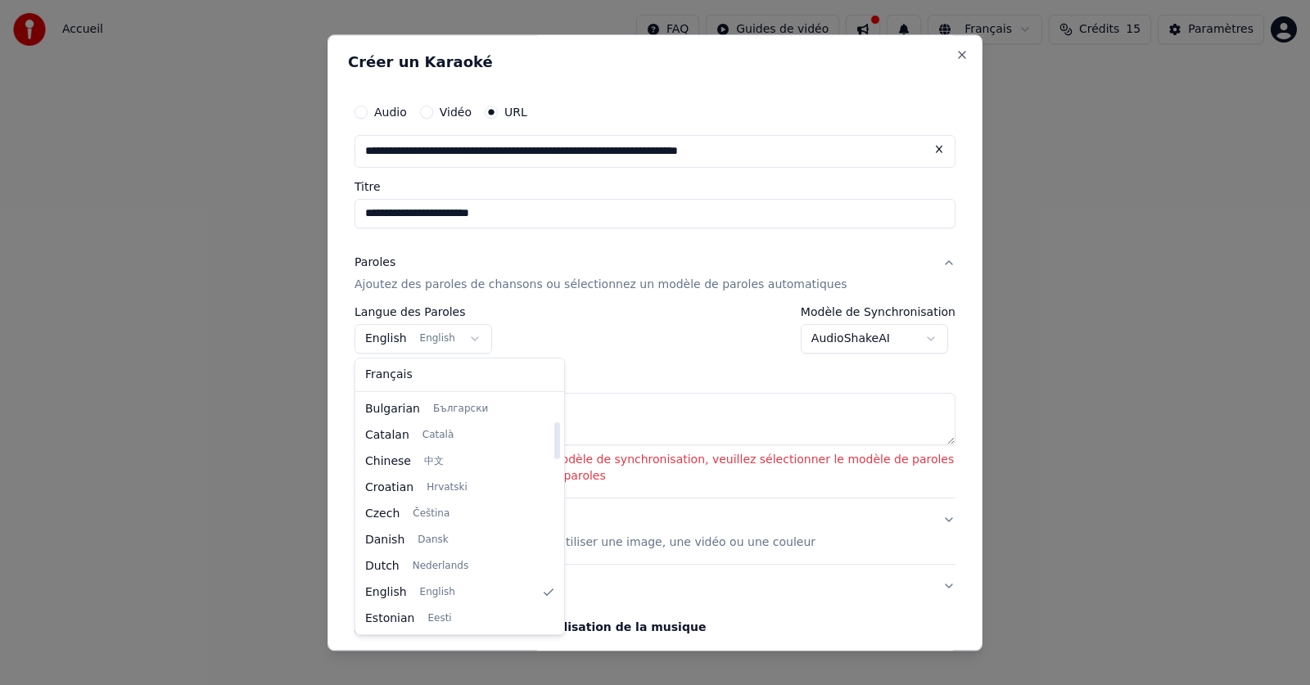
scroll to position [141, 0]
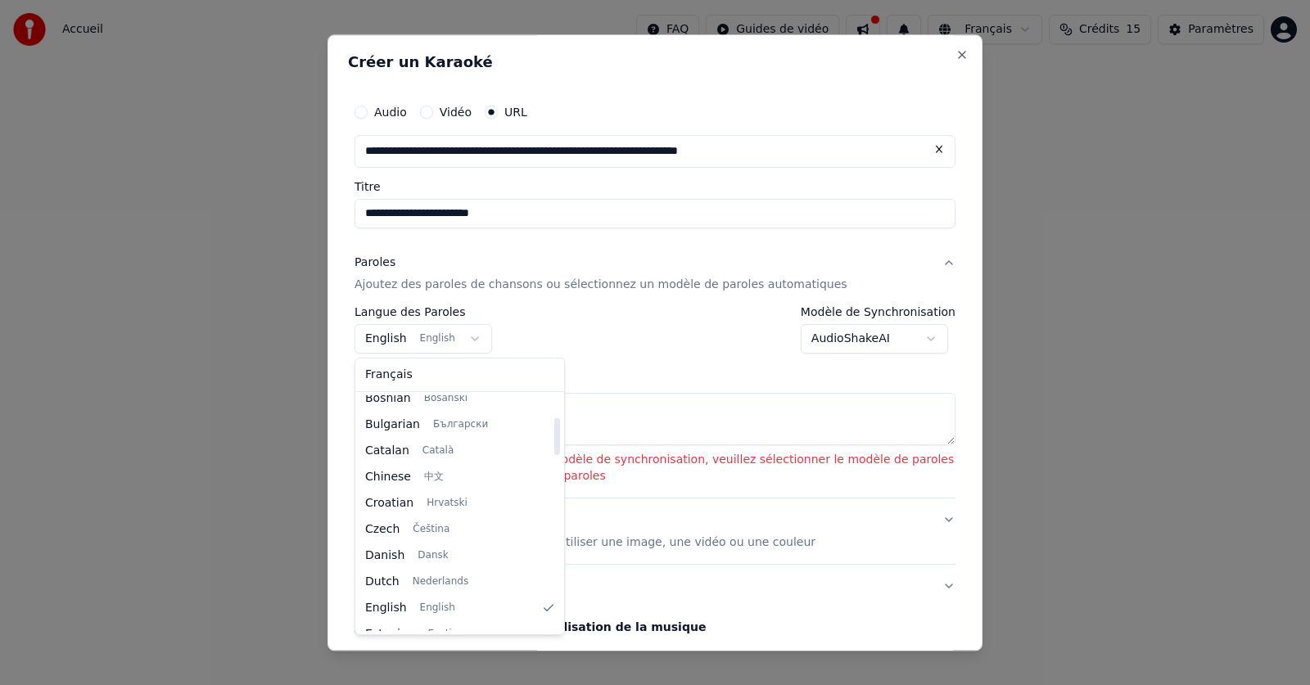
click at [554, 442] on div at bounding box center [557, 436] width 6 height 37
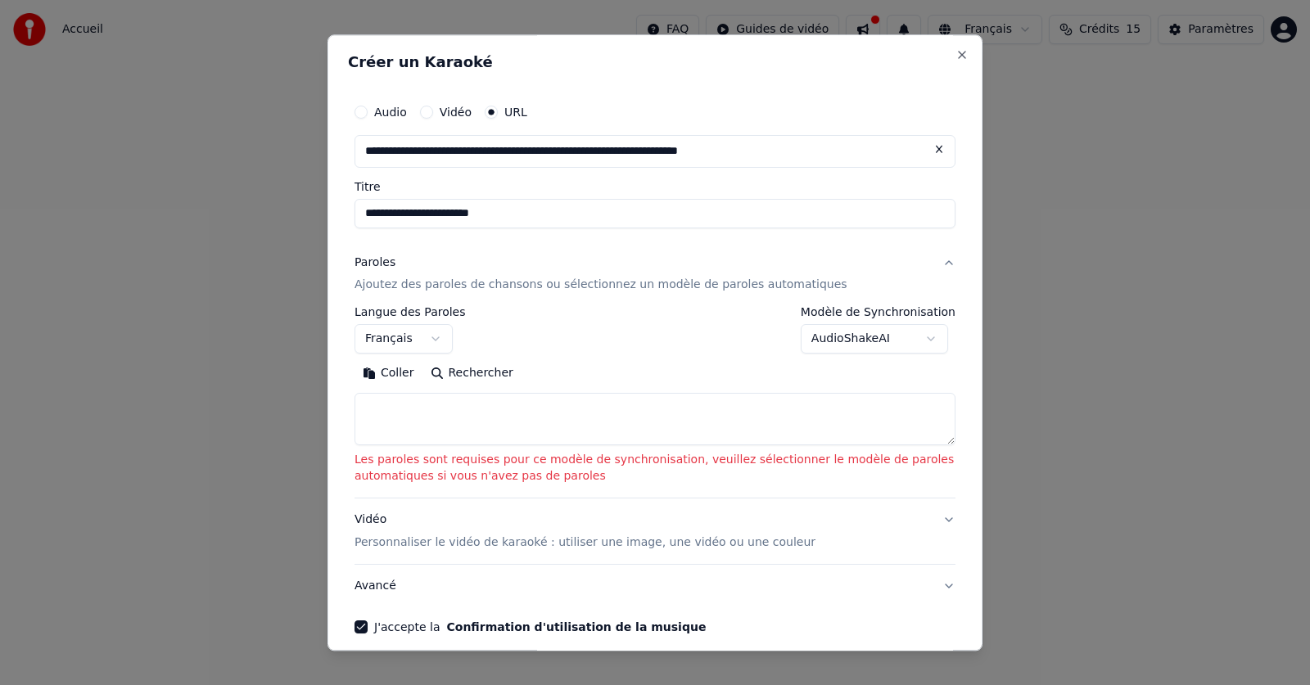
scroll to position [72, 0]
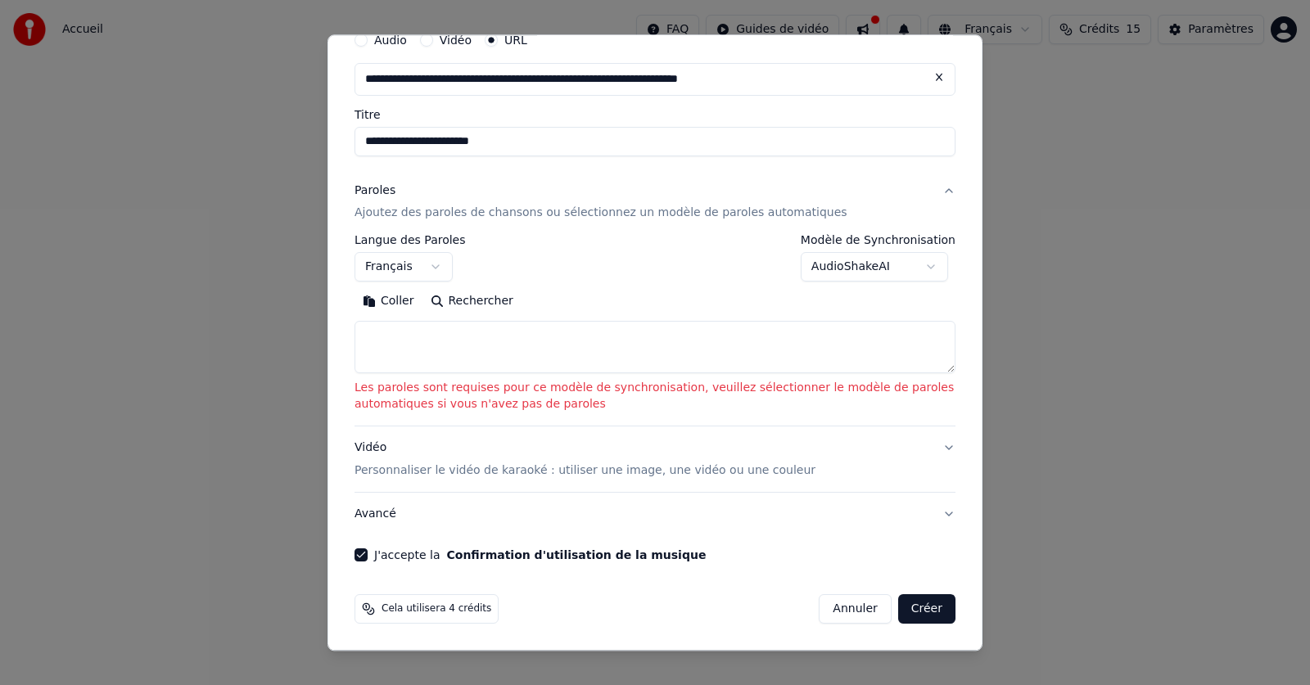
click at [911, 612] on button "Créer" at bounding box center [926, 609] width 57 height 29
select select "**"
click at [914, 608] on button "Créer" at bounding box center [926, 609] width 57 height 29
click at [400, 302] on button "Coller" at bounding box center [389, 302] width 68 height 26
type textarea "**********"
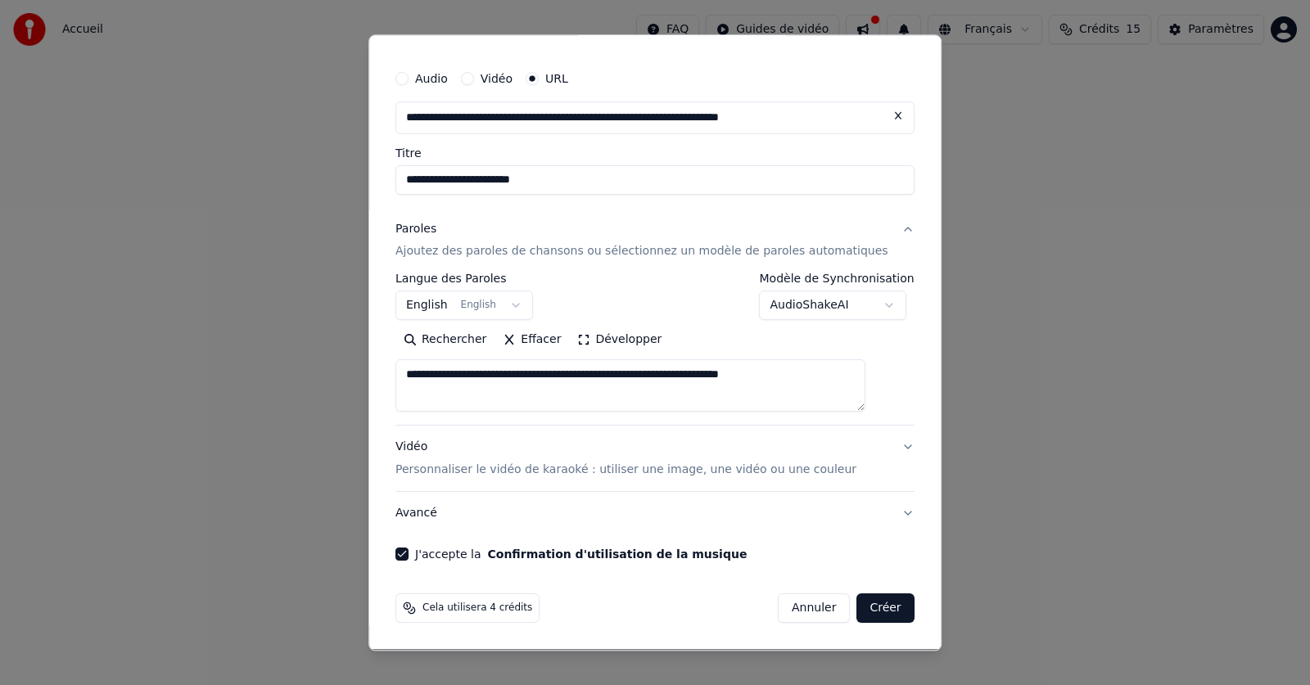
scroll to position [34, 0]
click at [861, 612] on button "Créer" at bounding box center [885, 608] width 57 height 29
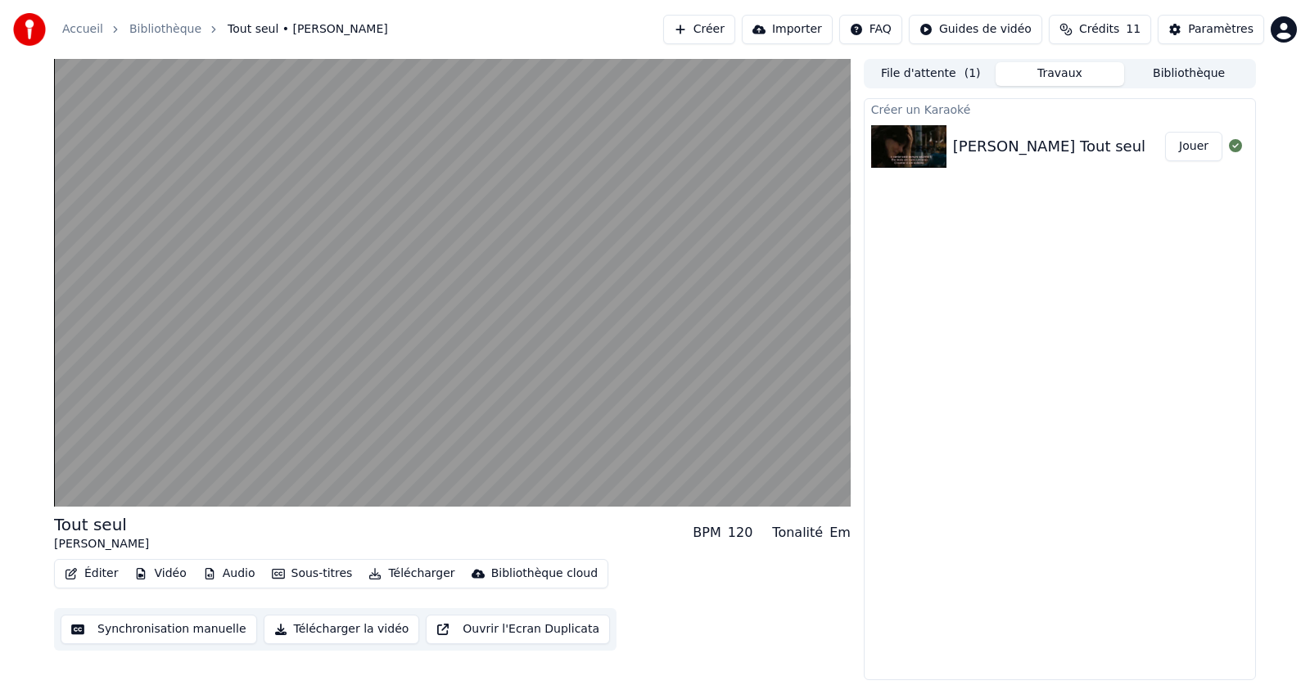
click at [1200, 151] on button "Jouer" at bounding box center [1193, 146] width 57 height 29
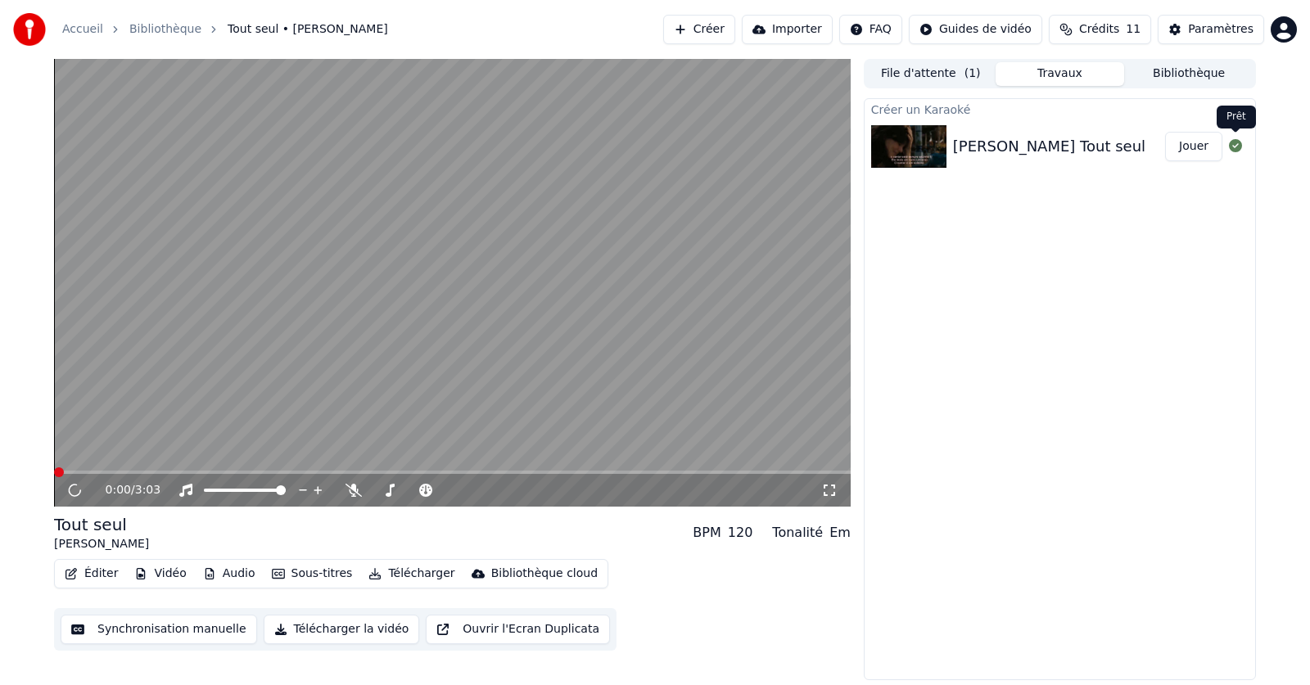
click at [1236, 143] on icon at bounding box center [1235, 145] width 13 height 13
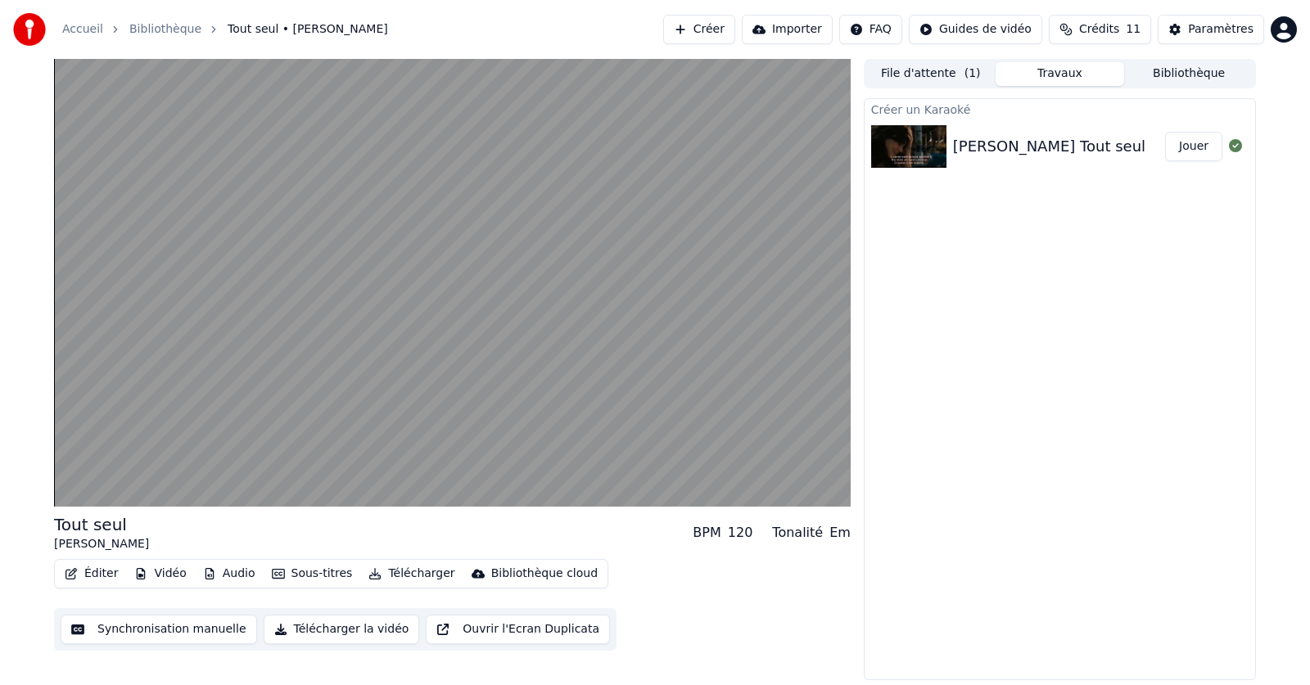
click at [319, 626] on button "Télécharger la vidéo" at bounding box center [342, 629] width 156 height 29
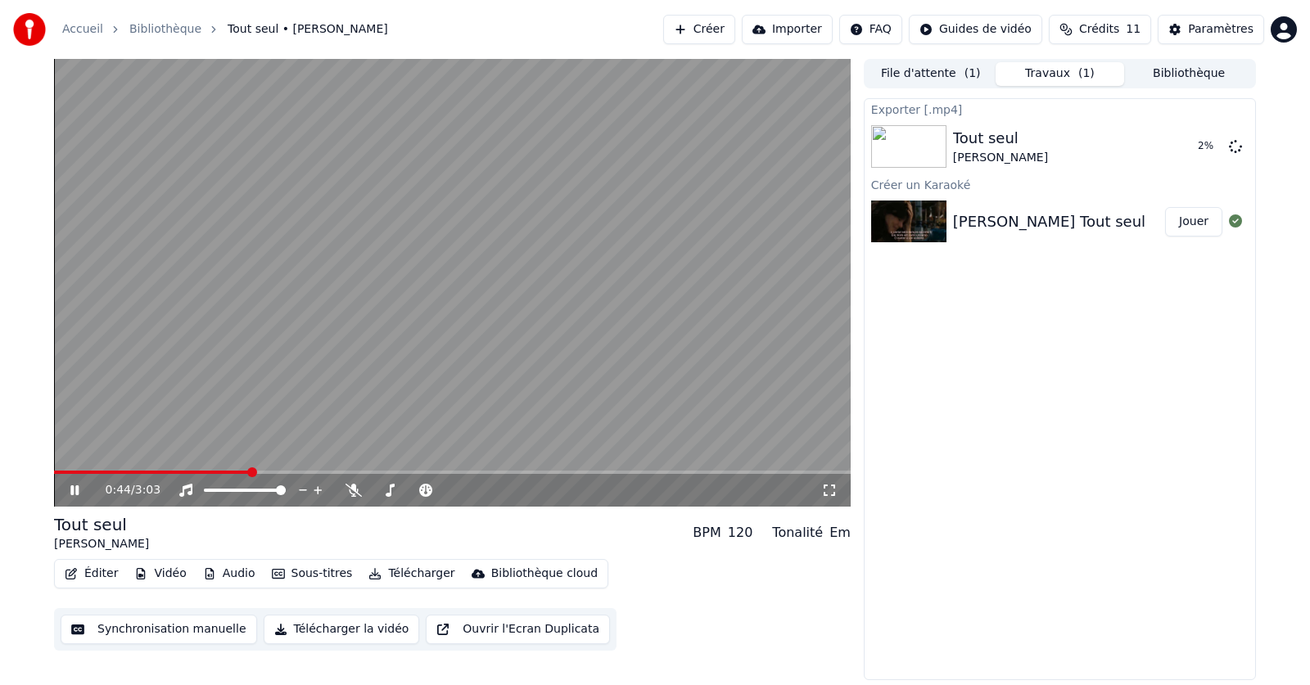
click at [67, 486] on icon at bounding box center [86, 490] width 38 height 13
click at [915, 219] on img at bounding box center [908, 222] width 75 height 43
click at [1017, 221] on div "Claude Barzotti Tout seul" at bounding box center [1049, 221] width 192 height 23
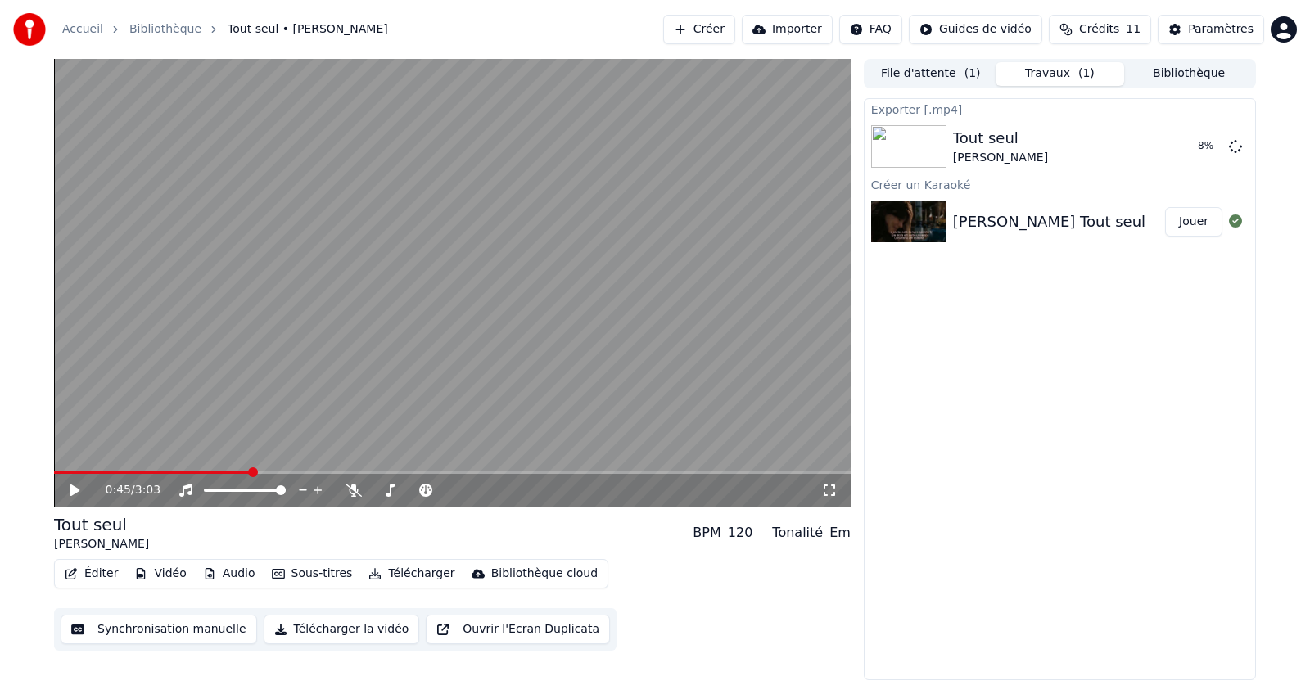
click at [1176, 70] on button "Bibliothèque" at bounding box center [1188, 74] width 129 height 24
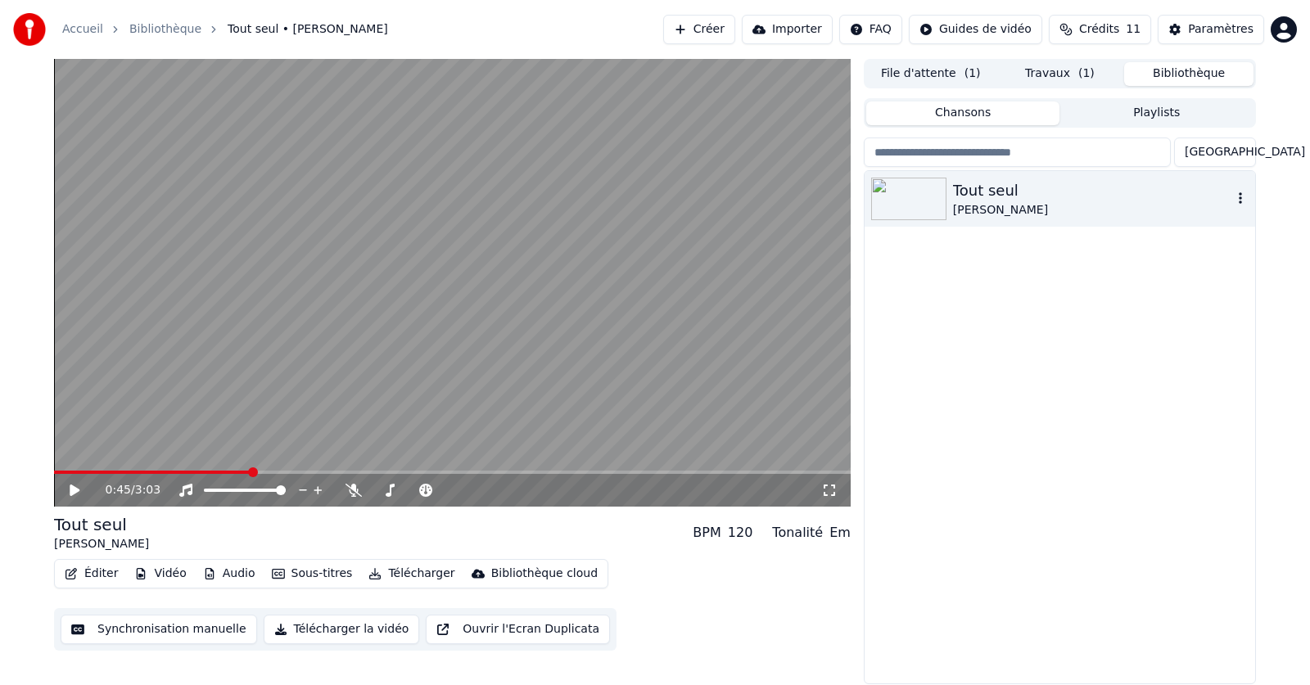
click at [1236, 202] on icon "button" at bounding box center [1240, 198] width 16 height 13
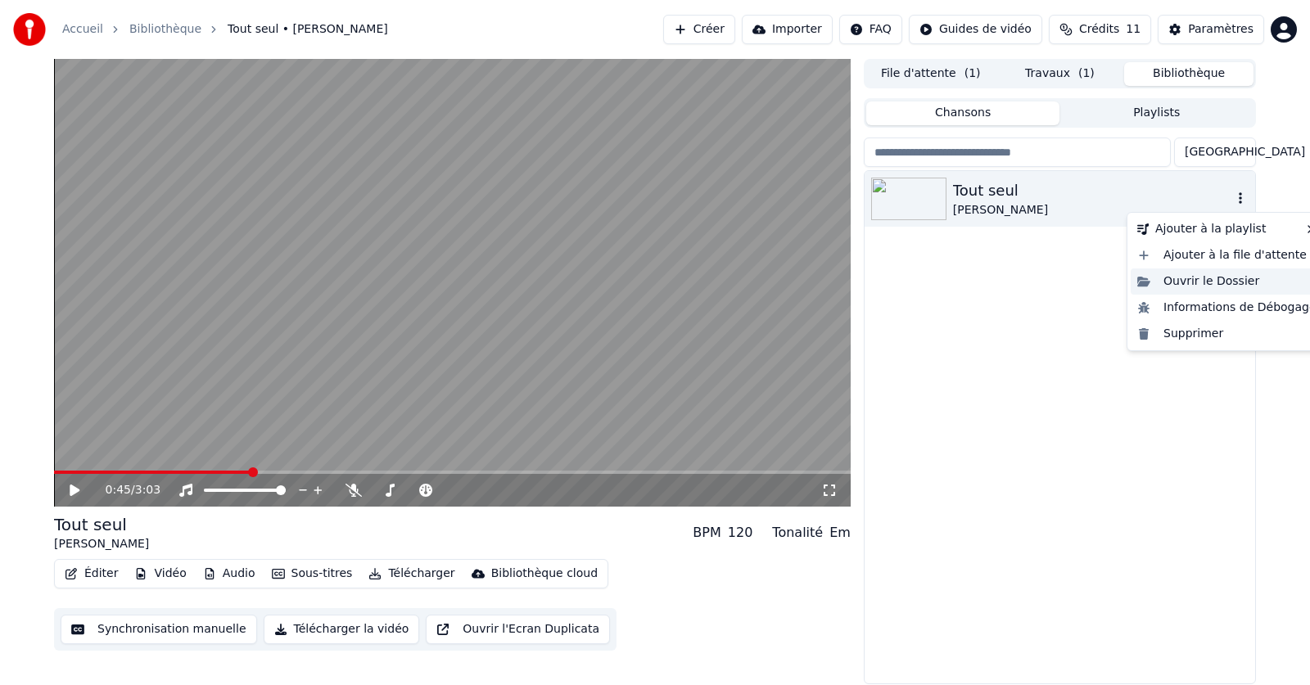
click at [1235, 278] on div "Ouvrir le Dossier" at bounding box center [1227, 282] width 192 height 26
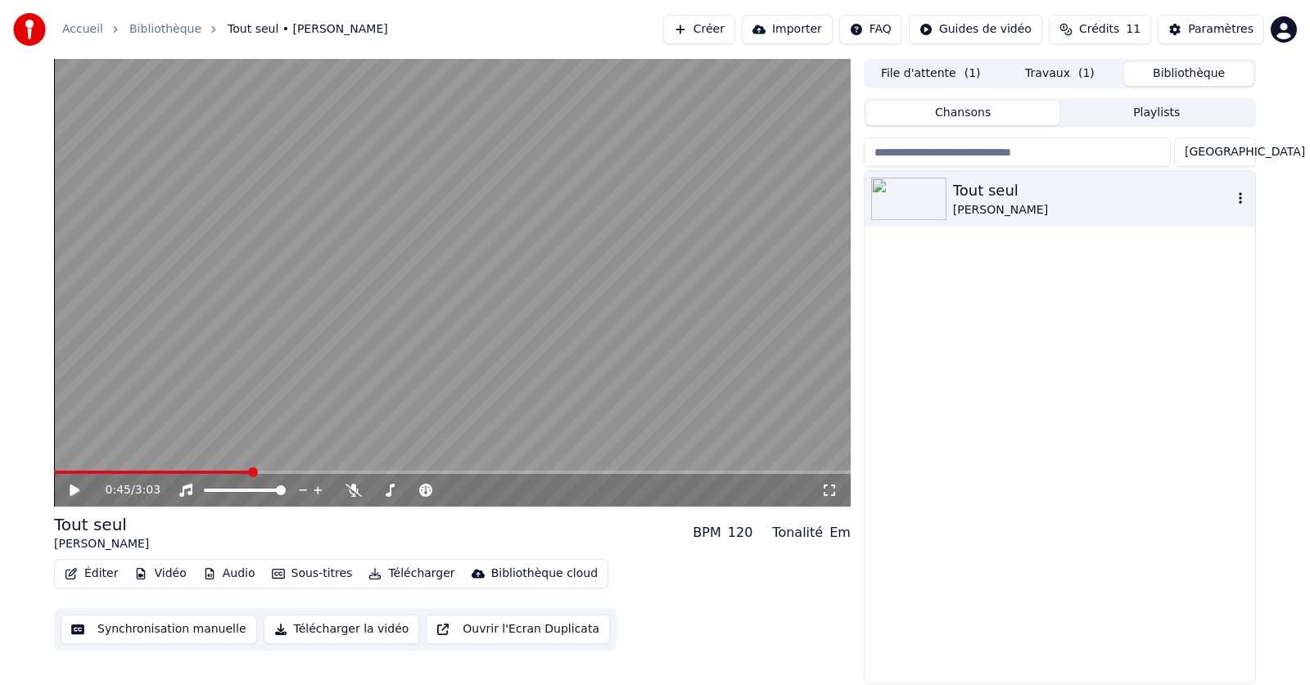
click at [1101, 211] on div "Claude Barzotti" at bounding box center [1092, 210] width 279 height 16
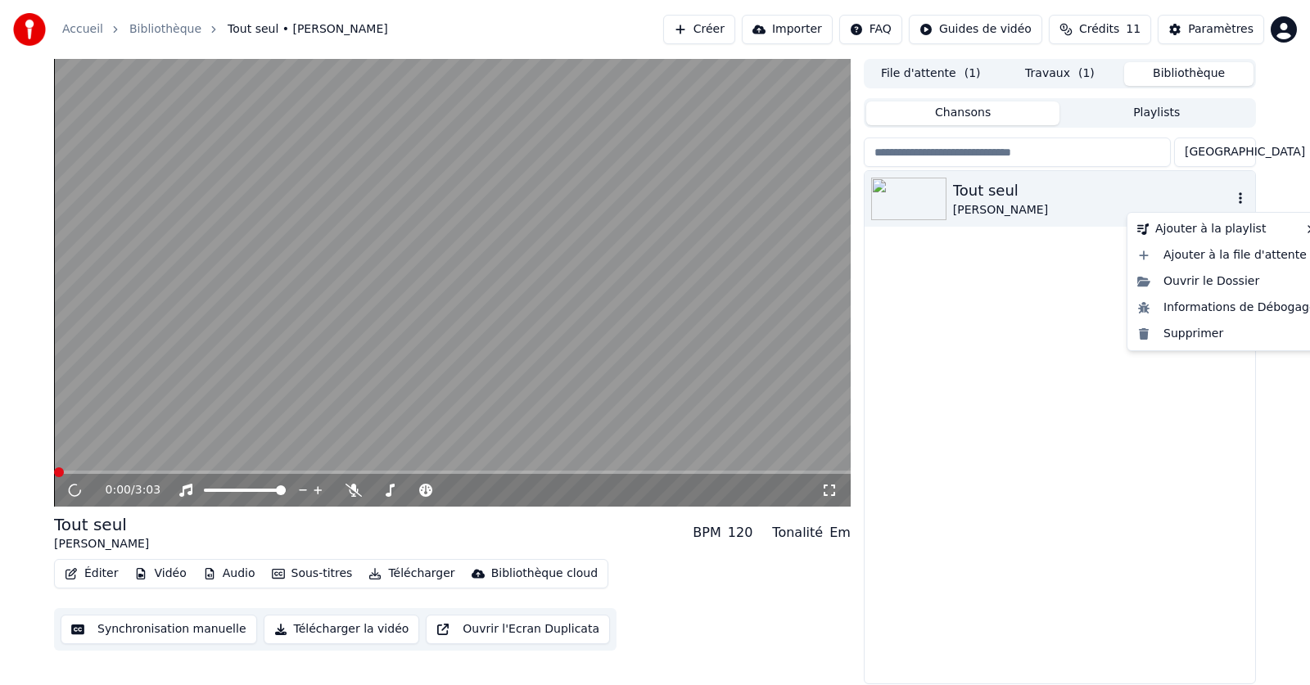
click at [1243, 202] on icon "button" at bounding box center [1240, 198] width 16 height 13
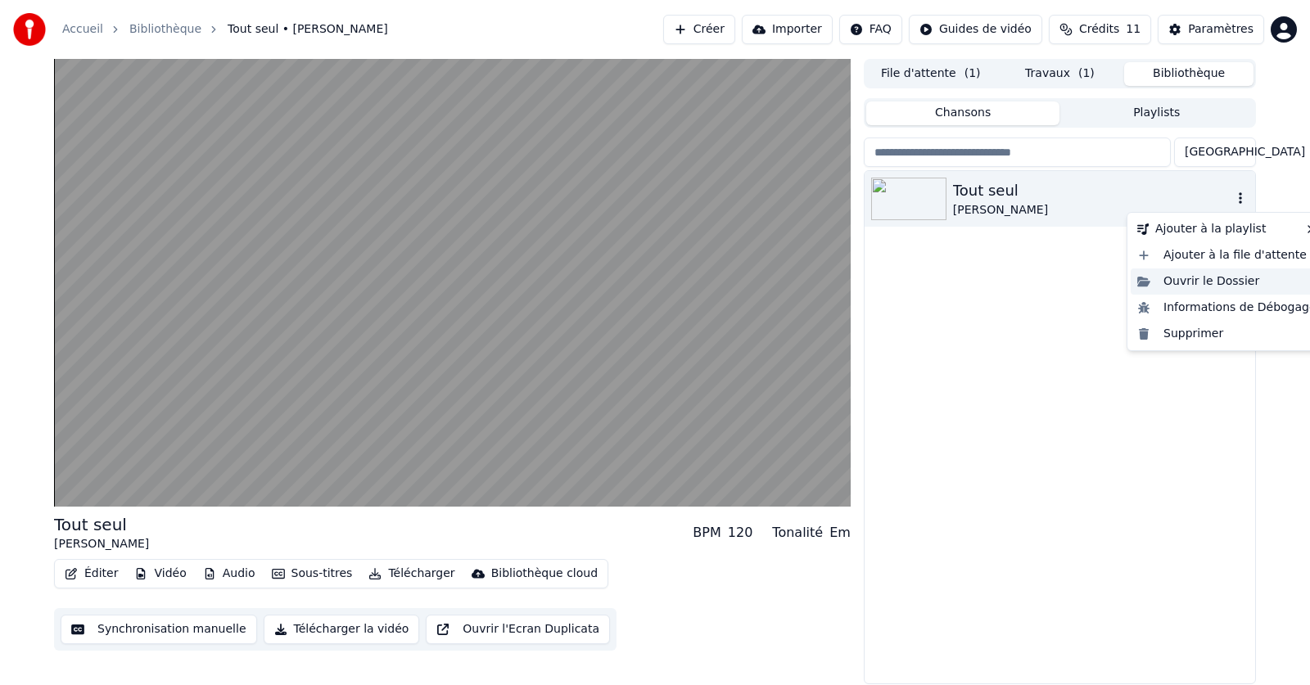
click at [1212, 282] on div "Ouvrir le Dossier" at bounding box center [1227, 282] width 192 height 26
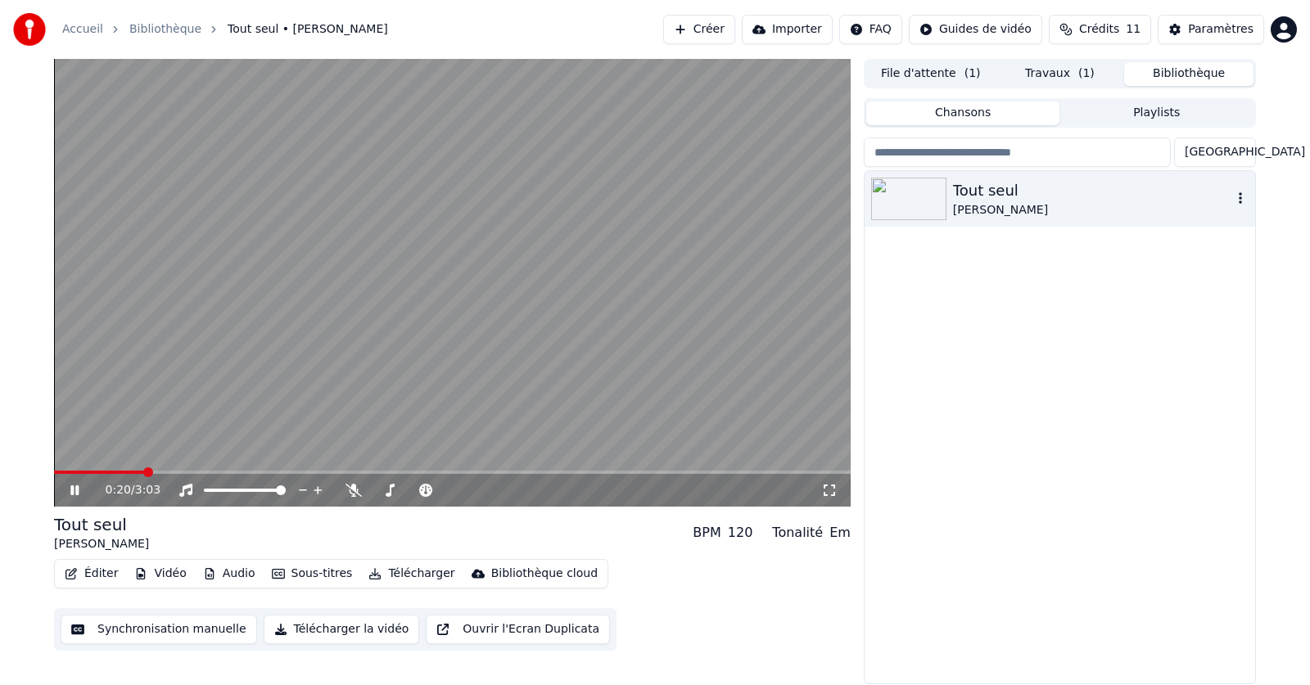
click at [77, 490] on icon at bounding box center [74, 491] width 8 height 10
click at [78, 492] on icon at bounding box center [75, 490] width 10 height 11
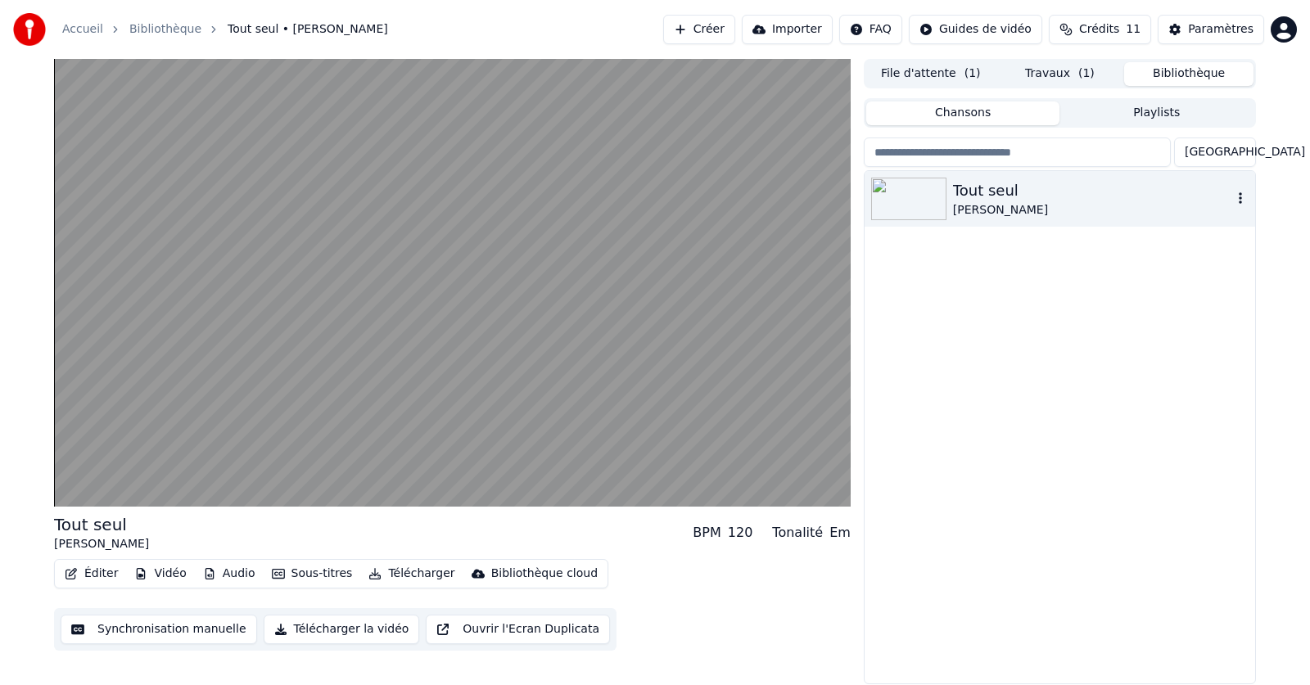
click at [1055, 70] on button "Travaux ( 1 )" at bounding box center [1060, 74] width 129 height 24
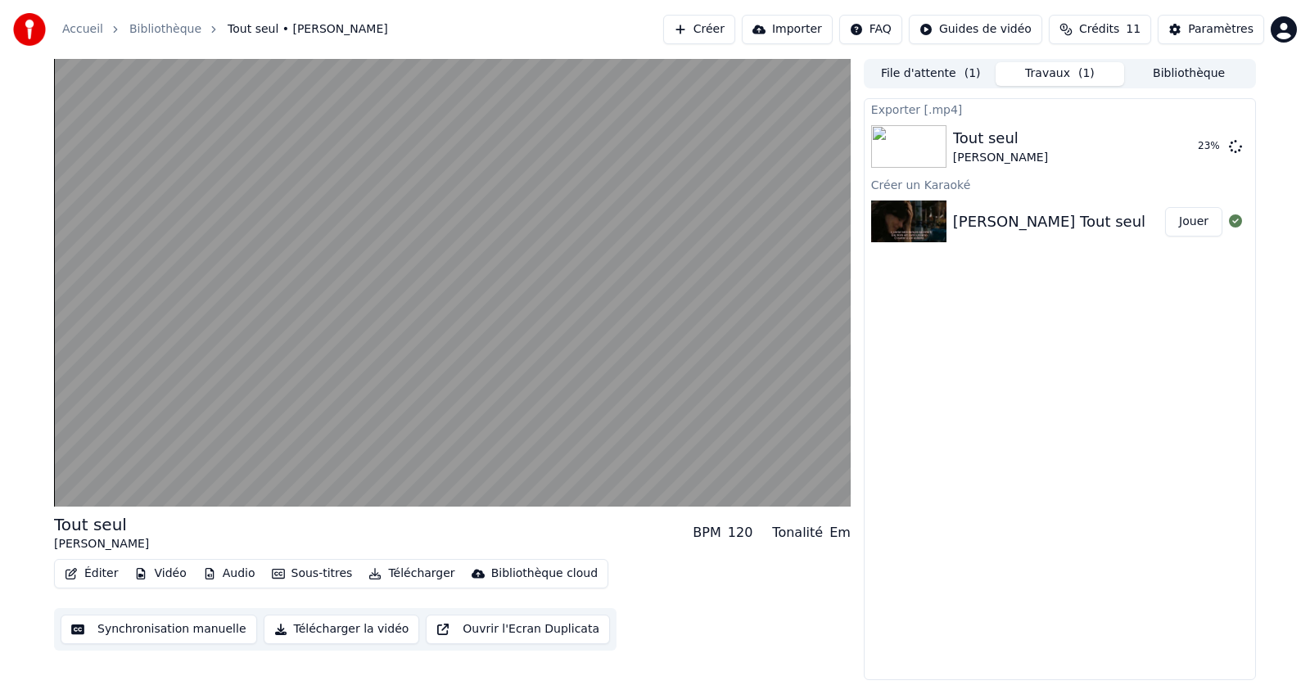
click at [1124, 323] on div "Exporter [.mp4] Tout seul Claude Barzotti 23 % Créer un Karaoké Claude Barzotti…" at bounding box center [1060, 389] width 392 height 582
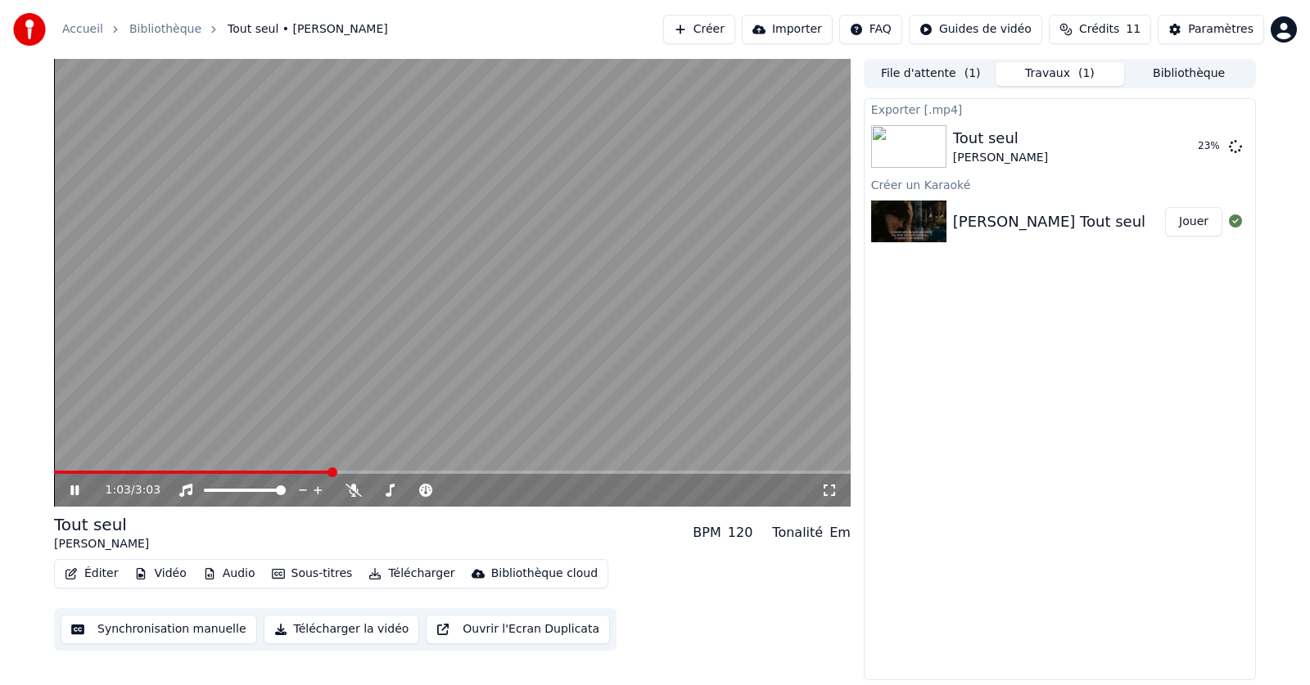
click at [73, 490] on icon at bounding box center [74, 491] width 8 height 10
drag, startPoint x: 1175, startPoint y: 78, endPoint x: 690, endPoint y: 683, distance: 775.3
click at [1175, 78] on button "Bibliothèque" at bounding box center [1188, 74] width 129 height 24
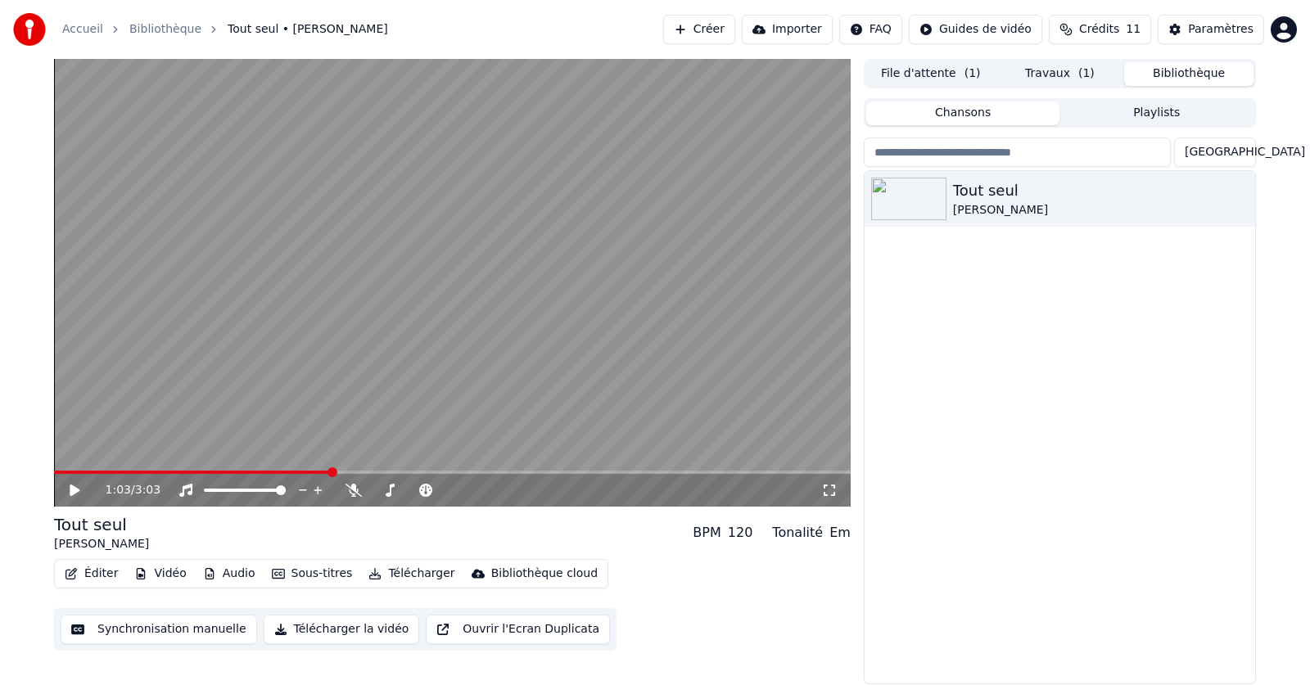
click at [1187, 75] on button "Bibliothèque" at bounding box center [1188, 74] width 129 height 24
click at [1241, 202] on icon "button" at bounding box center [1240, 197] width 3 height 11
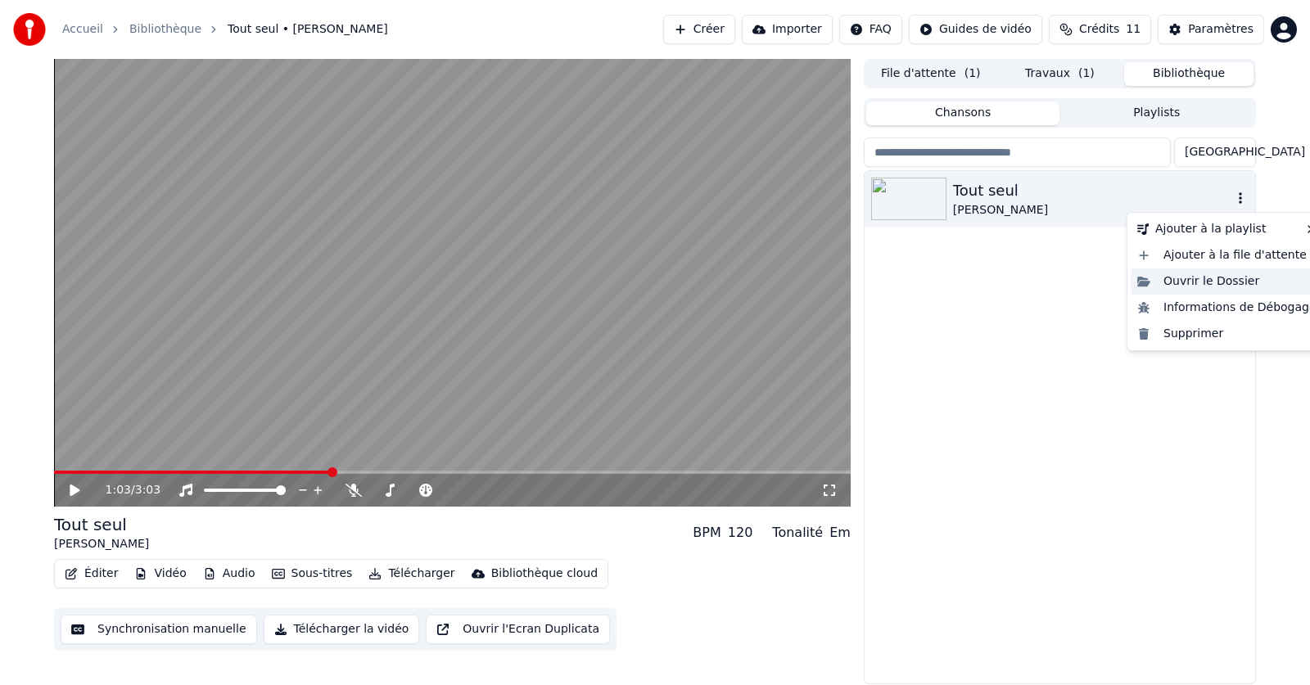
click at [1203, 284] on div "Ouvrir le Dossier" at bounding box center [1227, 282] width 192 height 26
